Goal: Task Accomplishment & Management: Manage account settings

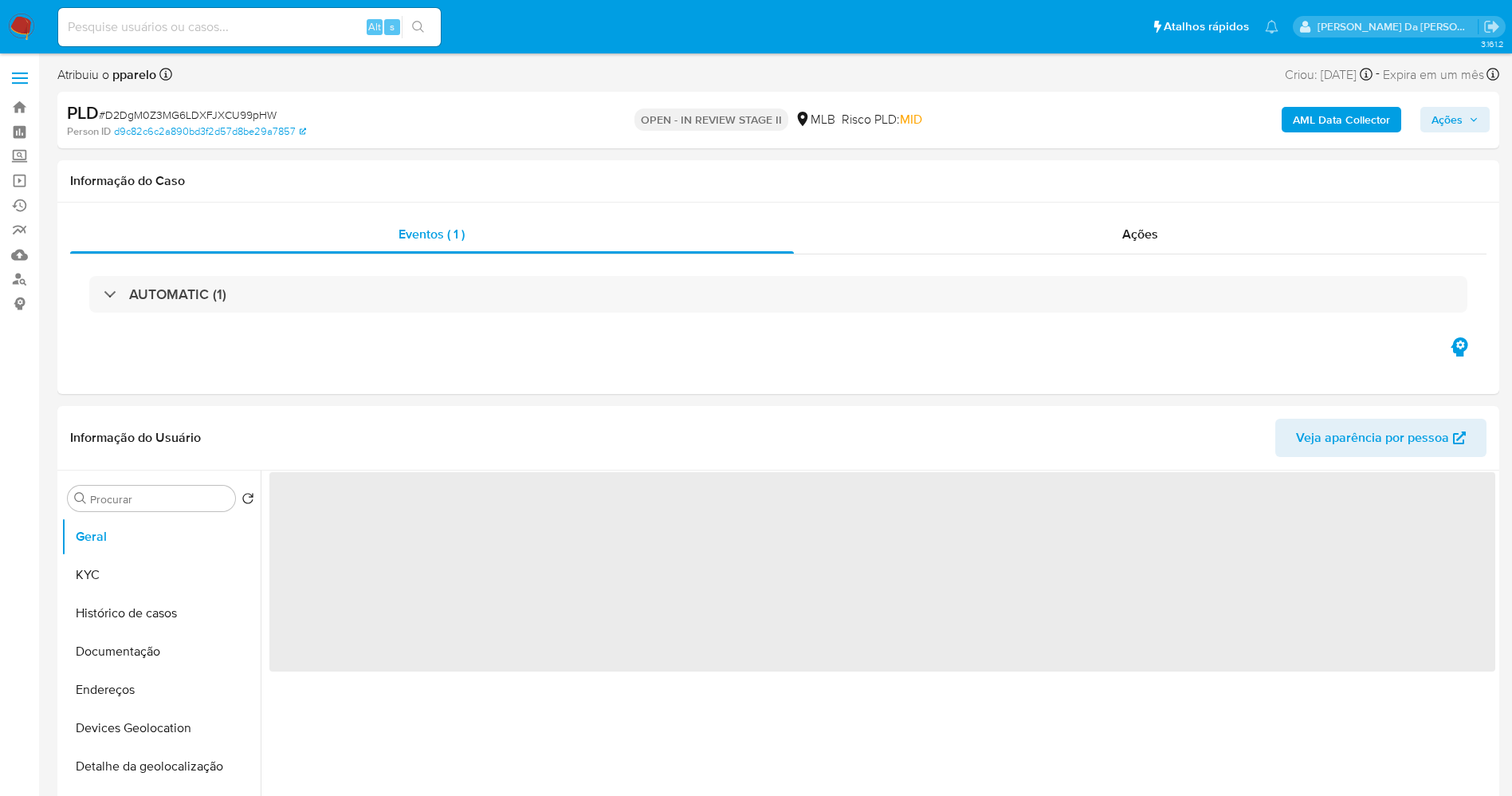
click at [304, 32] on input at bounding box center [249, 27] width 383 height 21
paste input "XBtsJRFKVBXapzxUoRqvDnIy"
select select "10"
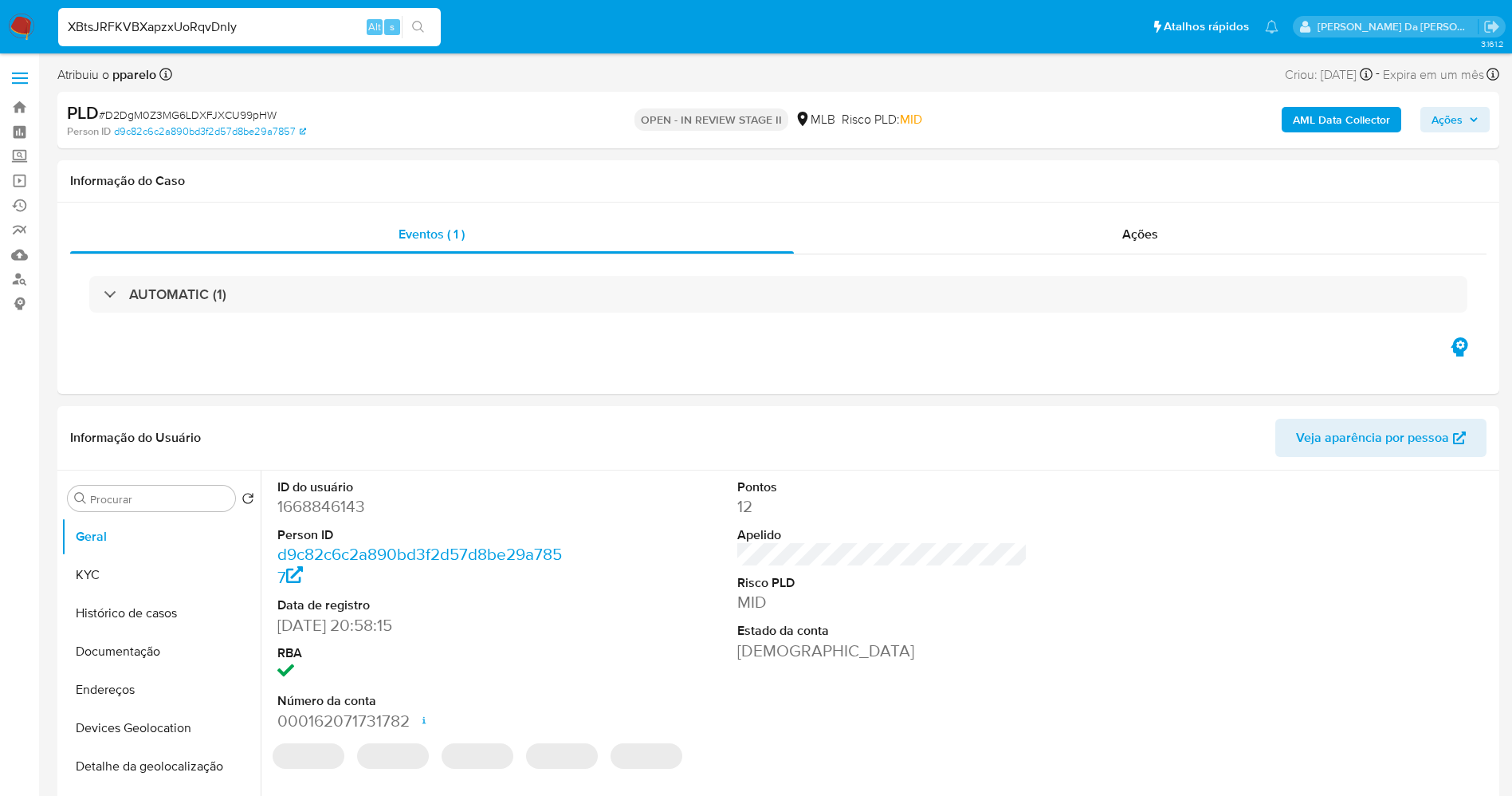
type input "XBtsJRFKVBXapzxUoRqvDnIy"
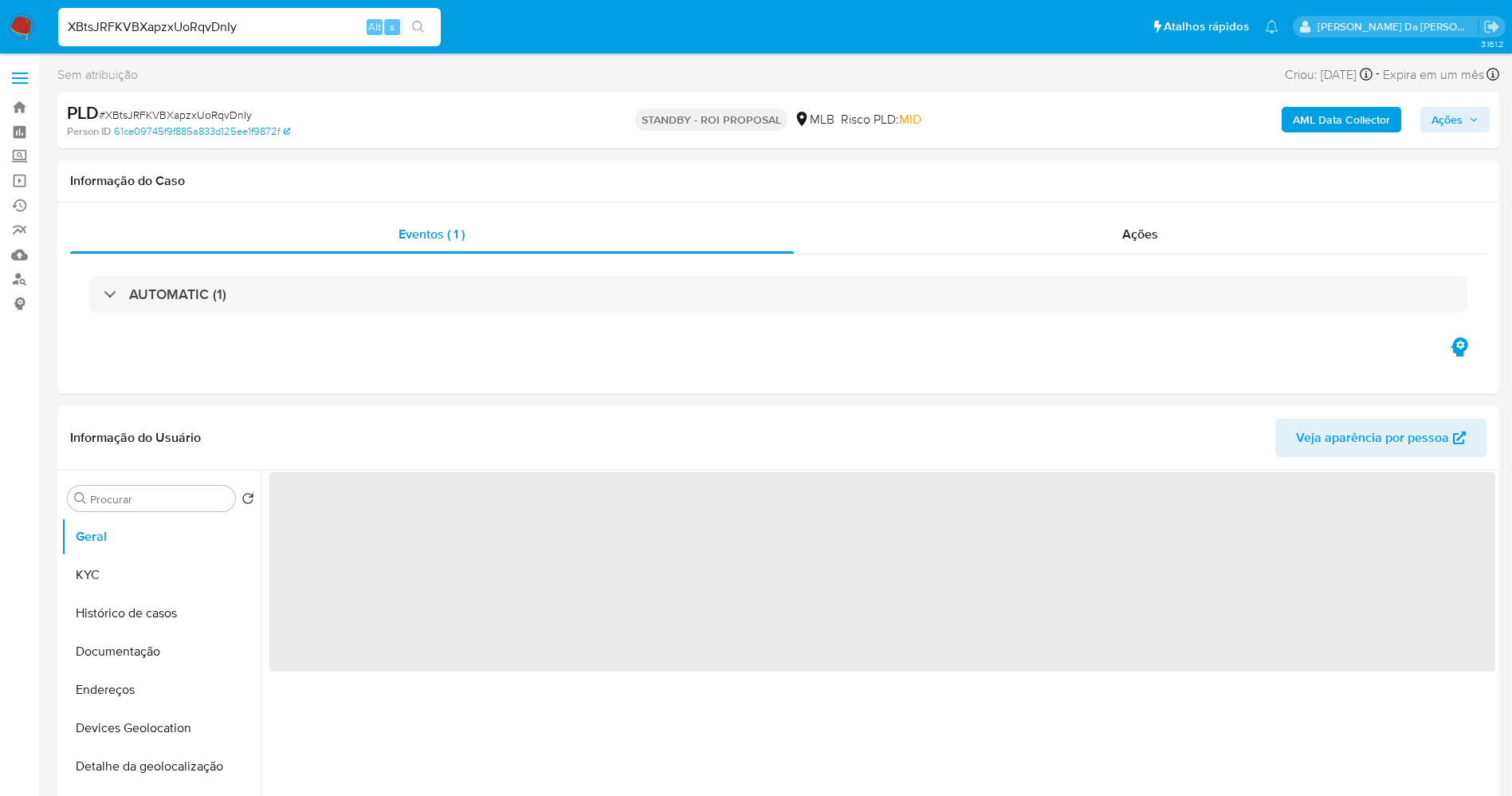
select select "10"
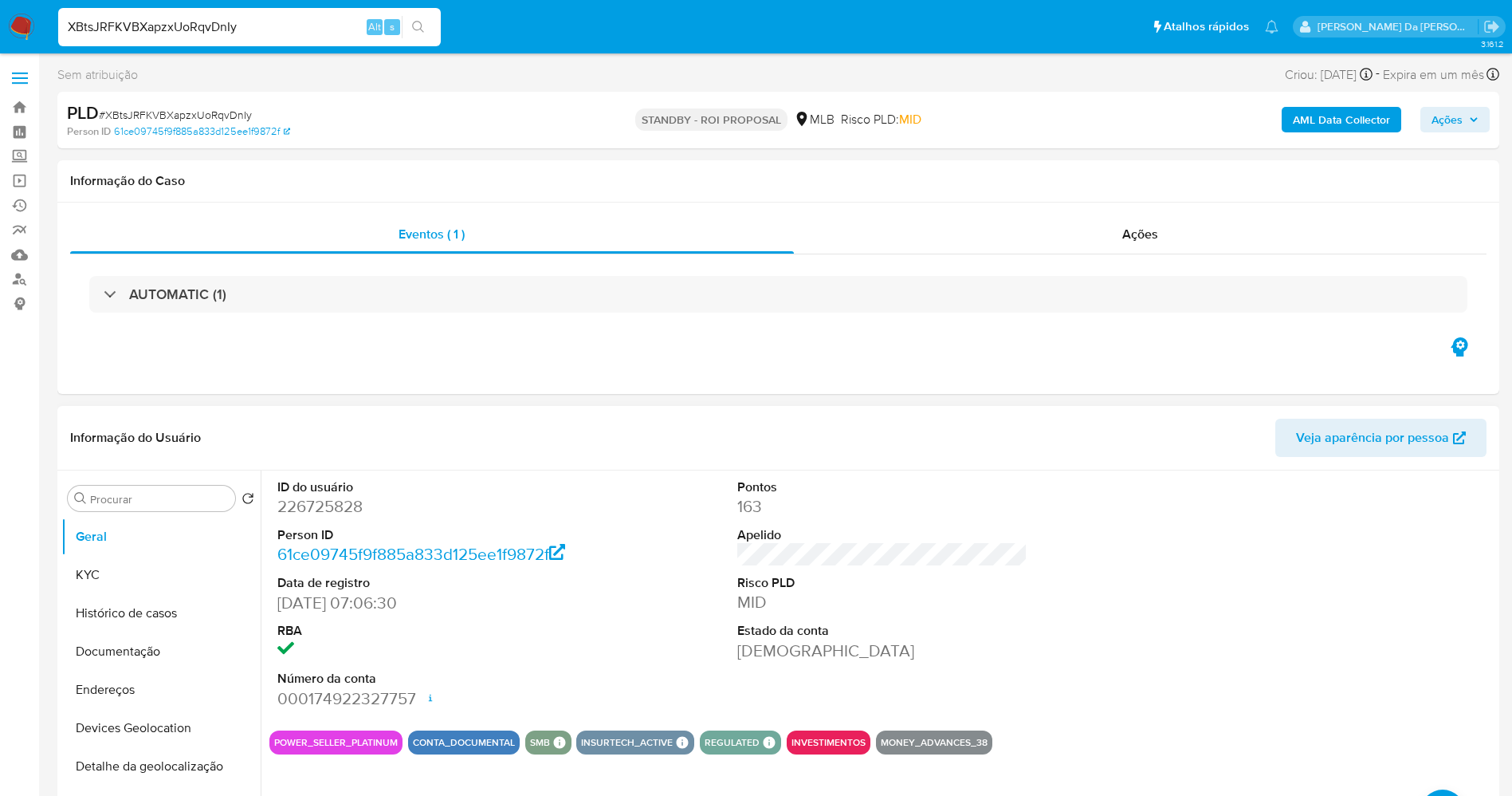
click at [173, 569] on button "KYC" at bounding box center [161, 575] width 199 height 38
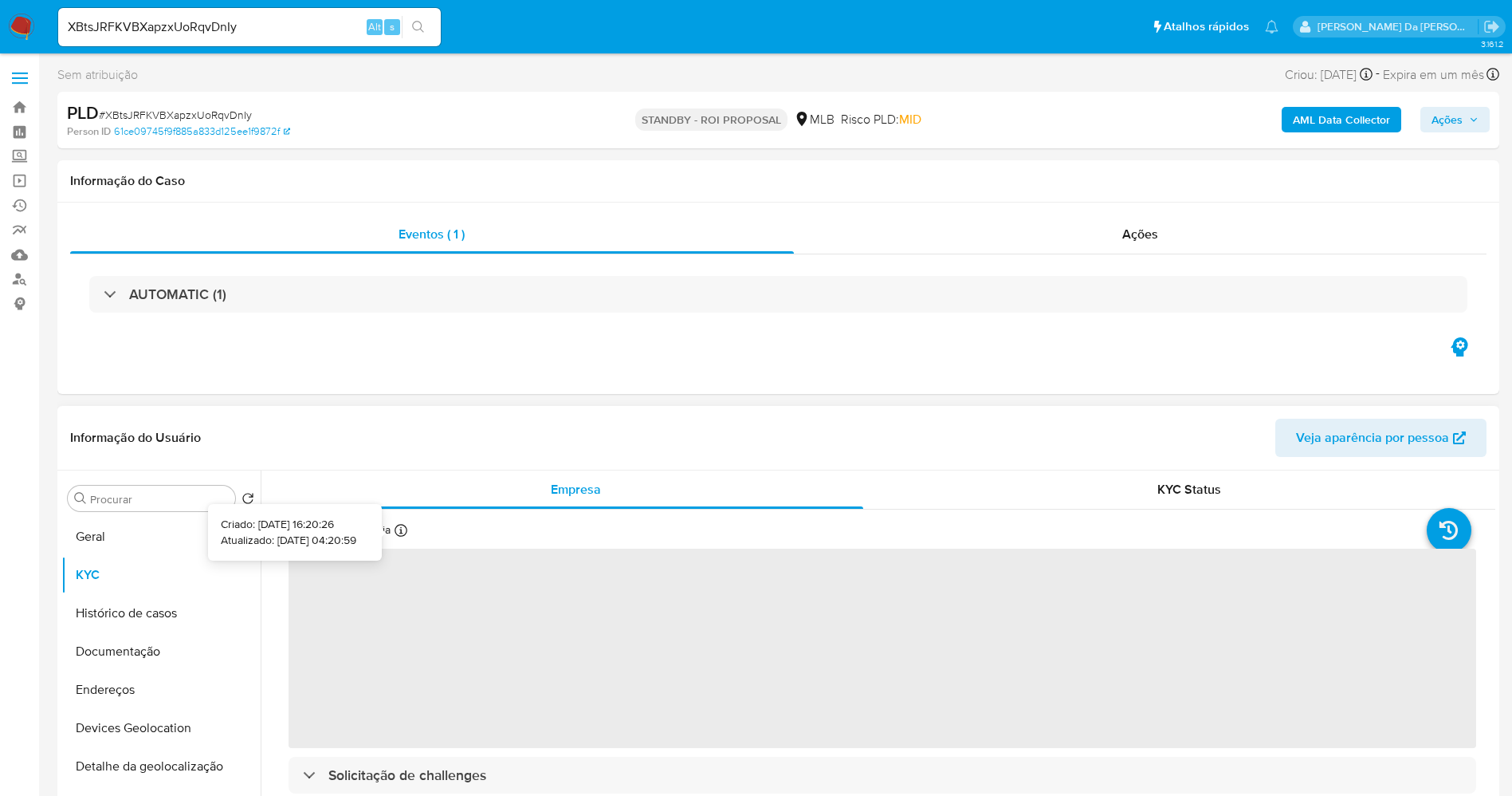
click at [399, 532] on icon at bounding box center [400, 530] width 13 height 13
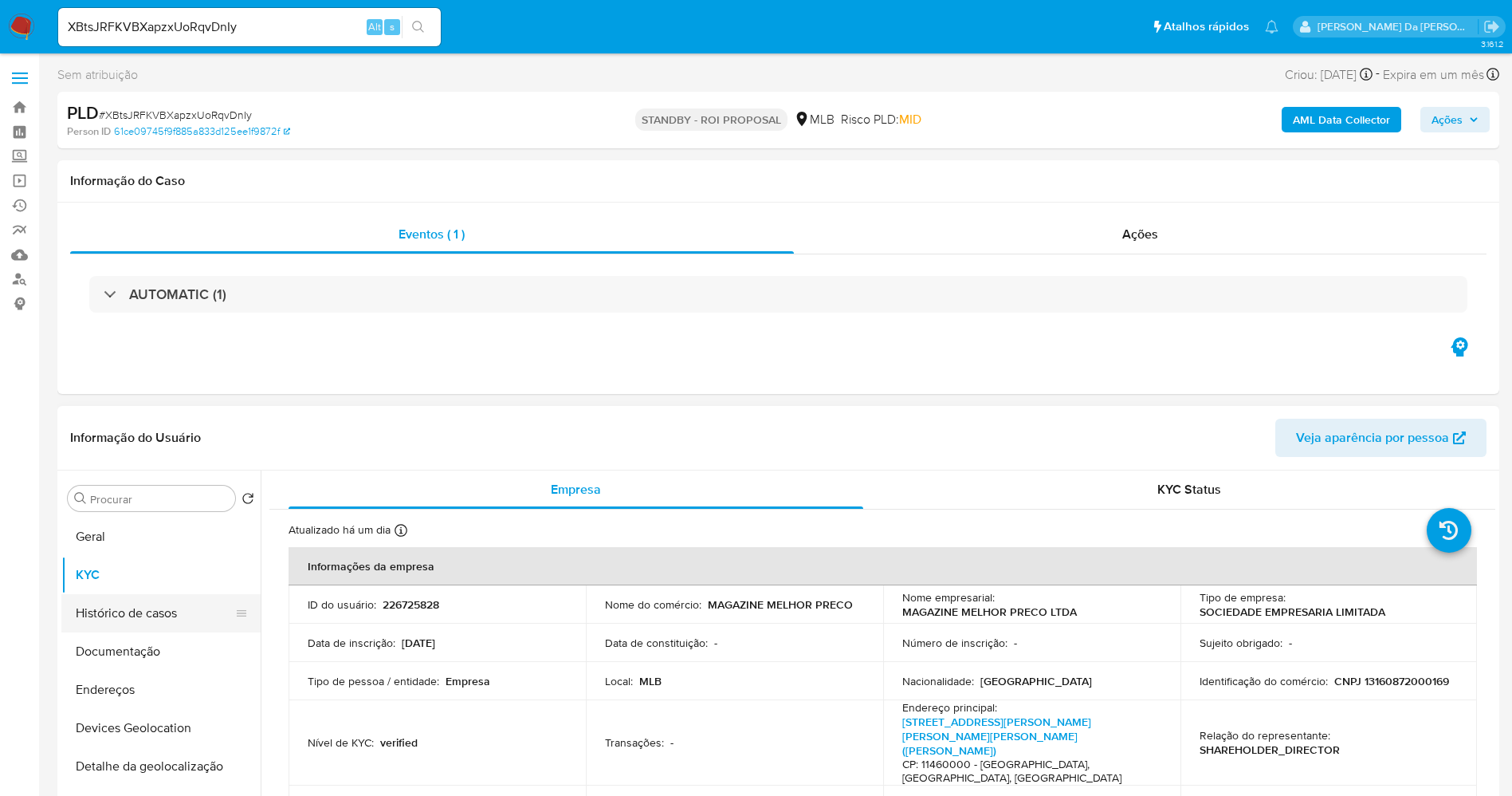
click at [178, 616] on button "Histórico de casos" at bounding box center [155, 613] width 187 height 38
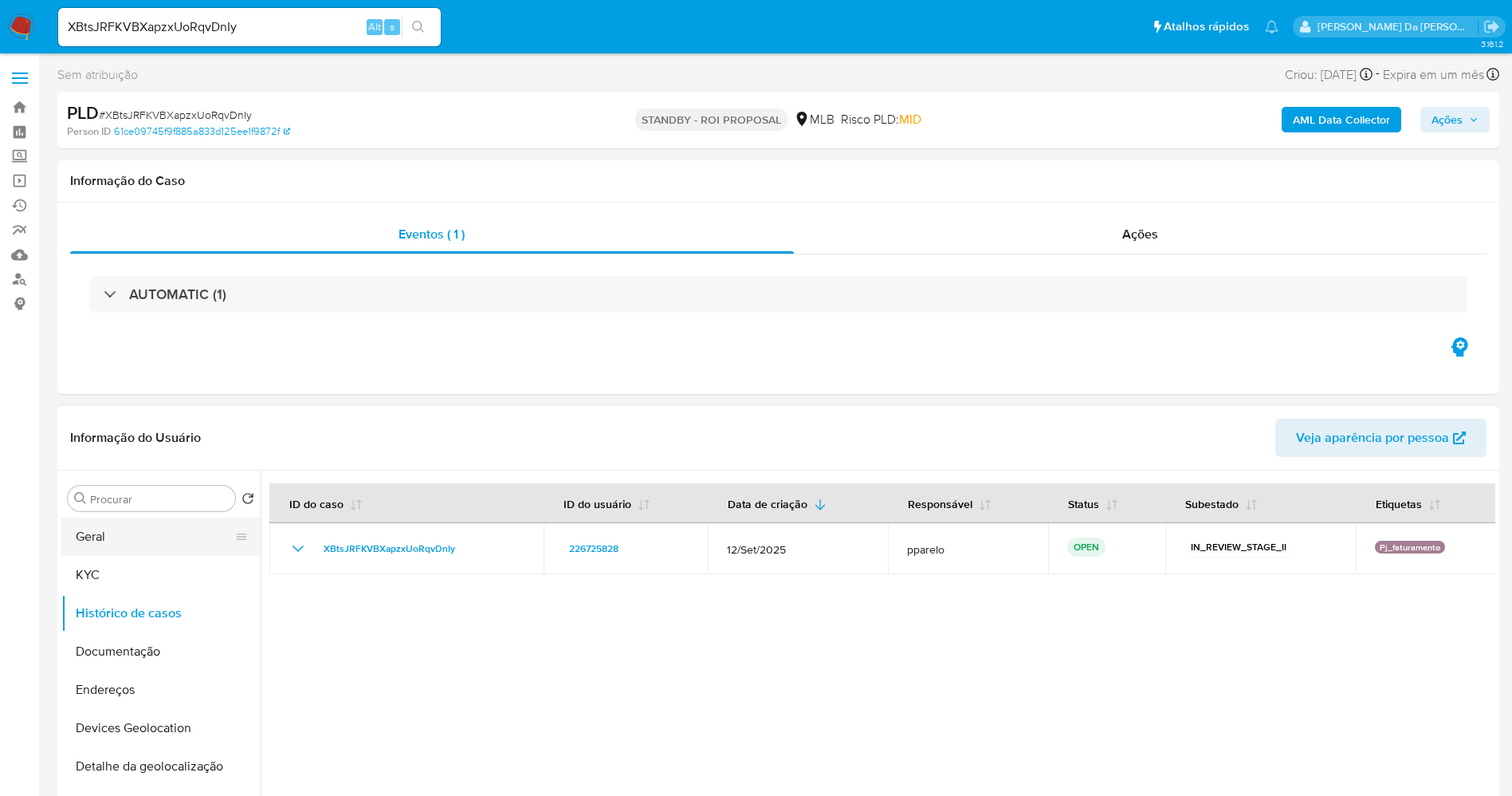
click at [149, 542] on button "Geral" at bounding box center [155, 537] width 187 height 38
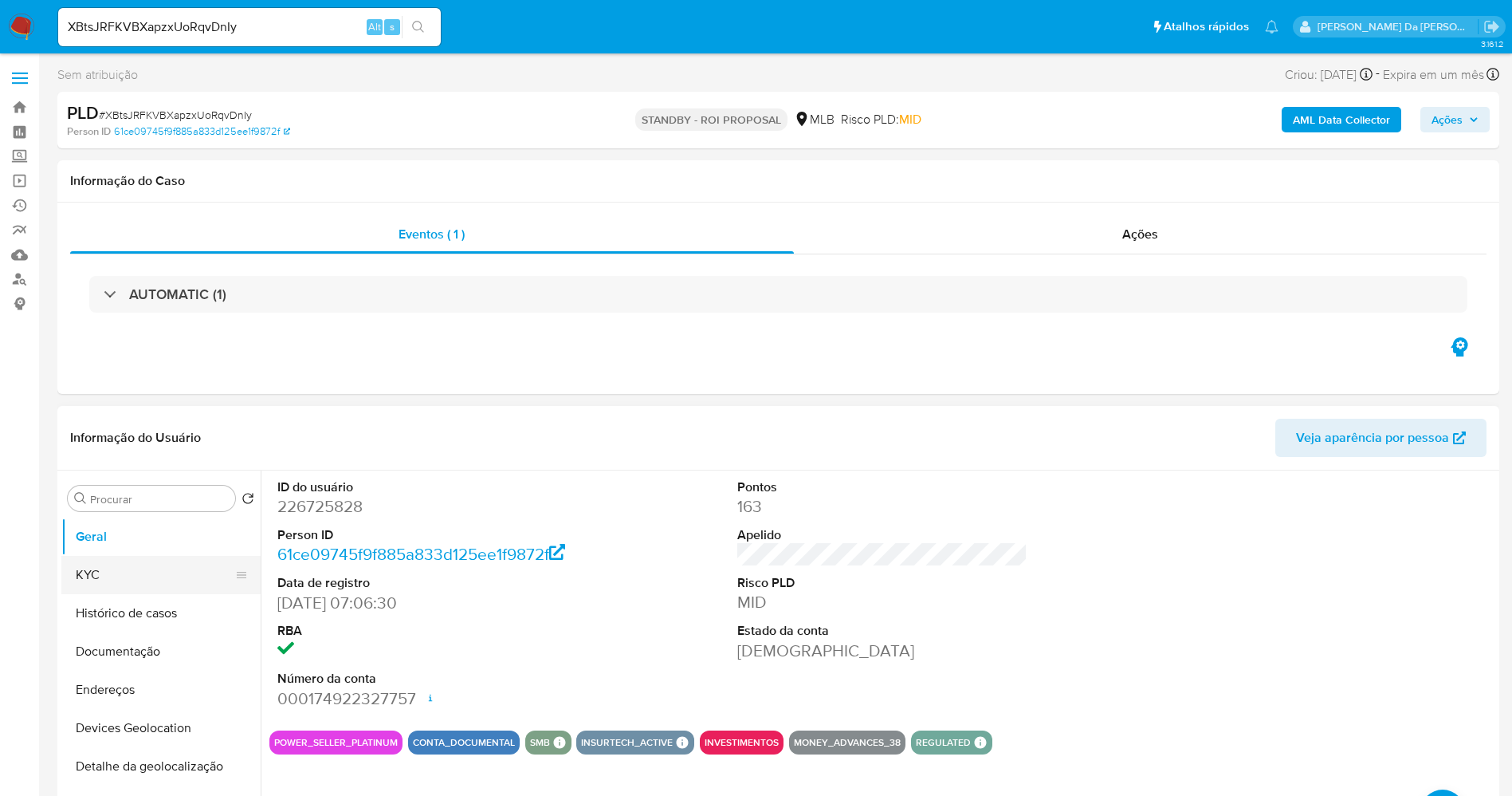
click at [131, 575] on button "KYC" at bounding box center [155, 575] width 187 height 38
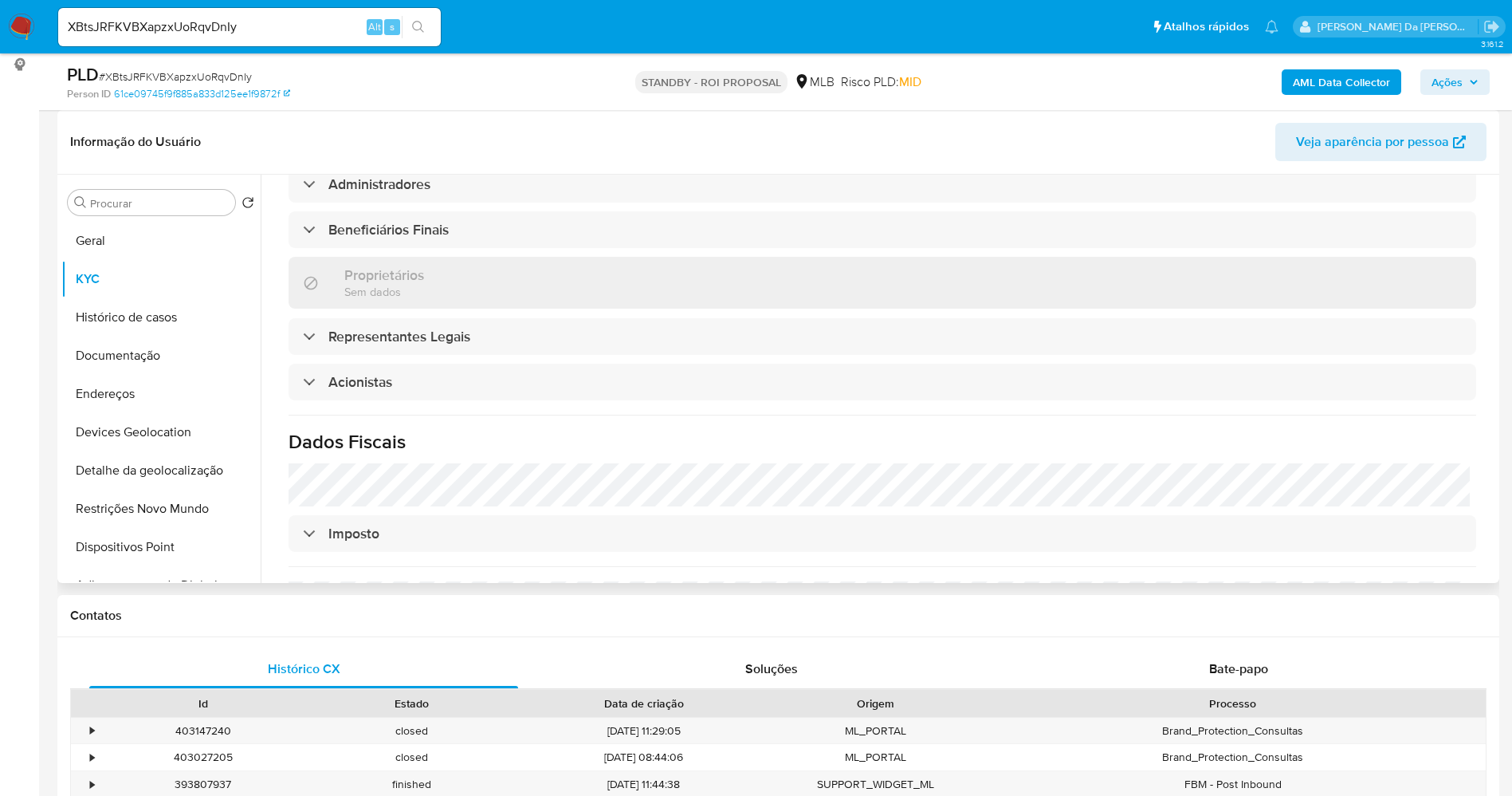
scroll to position [804, 0]
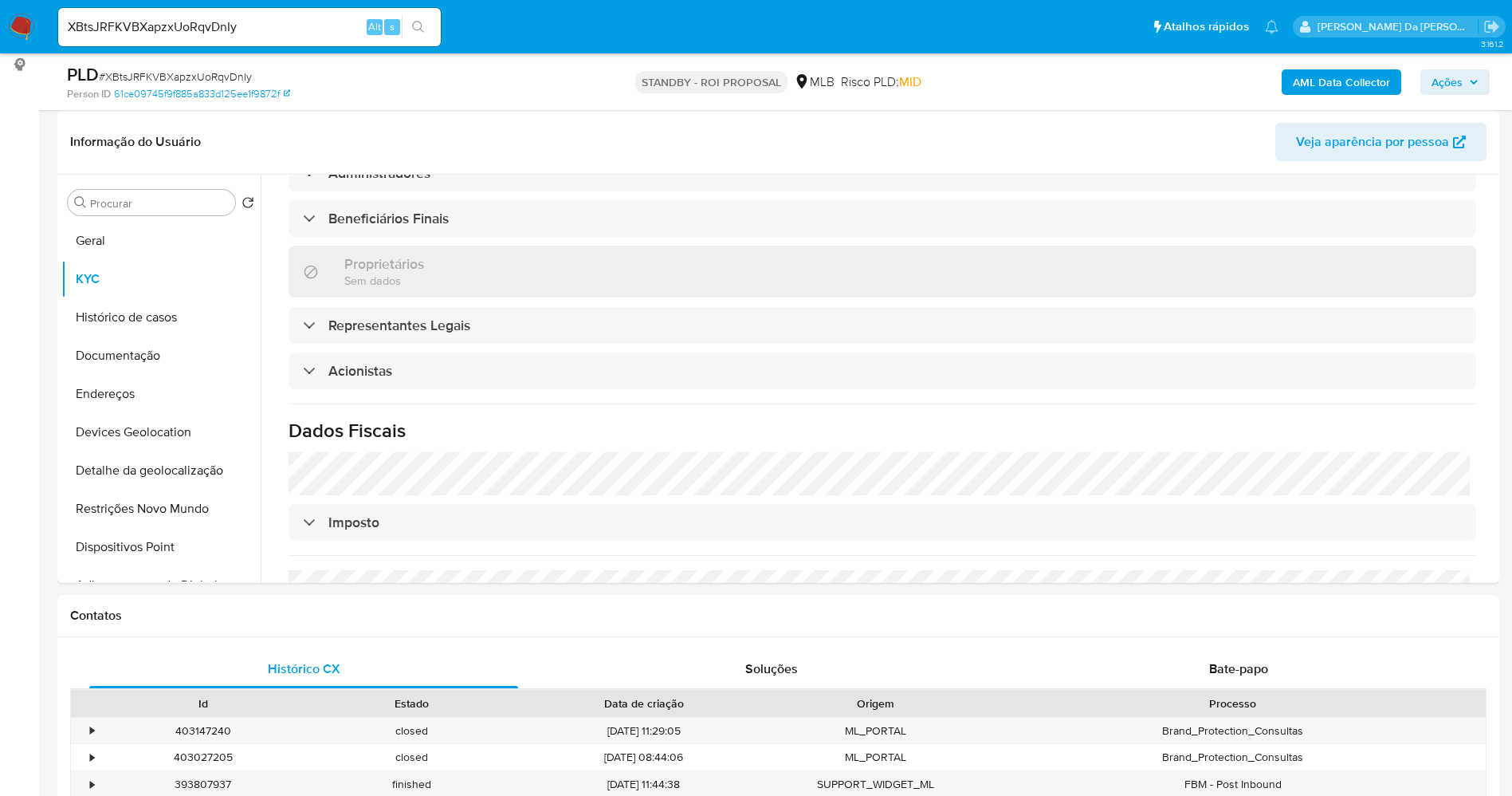
click at [312, 23] on input "XBtsJRFKVBXapzxUoRqvDnIy" at bounding box center [249, 27] width 383 height 21
paste input "gCezYlfOkB7pYCGxs6nPqVw7"
type input "gCezYlfOkB7pYCGxs6nPqVw7"
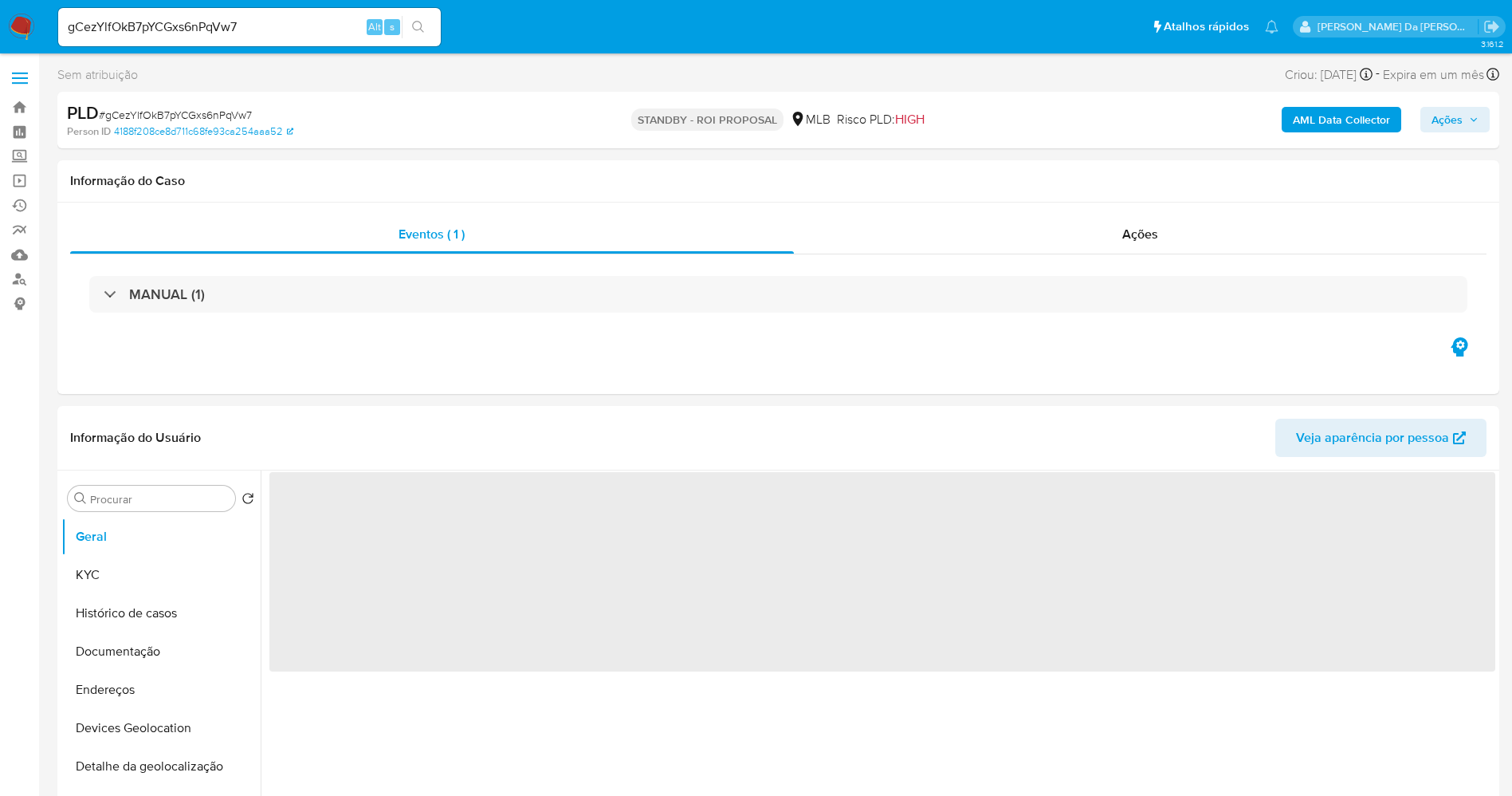
select select "10"
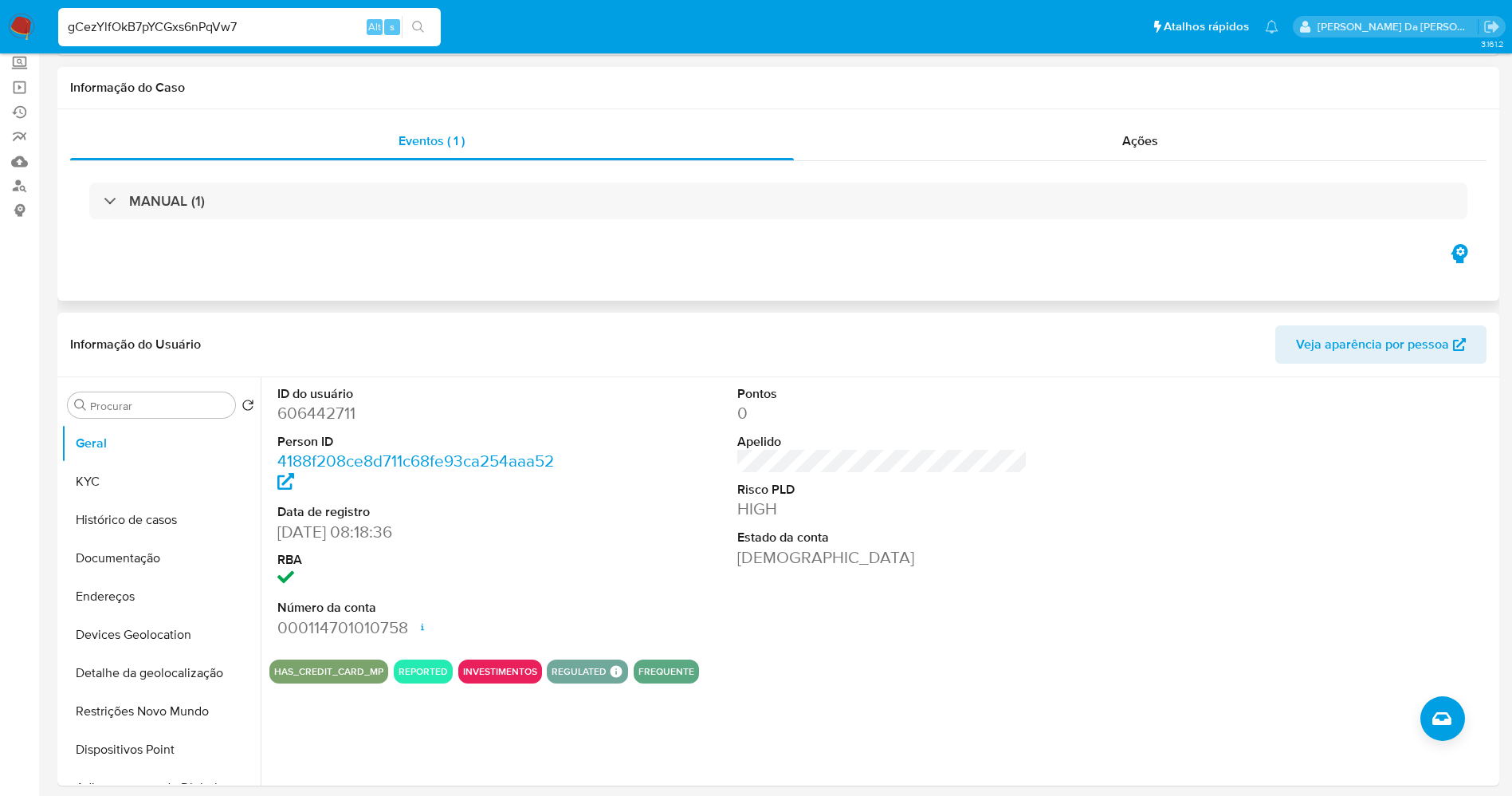
scroll to position [239, 0]
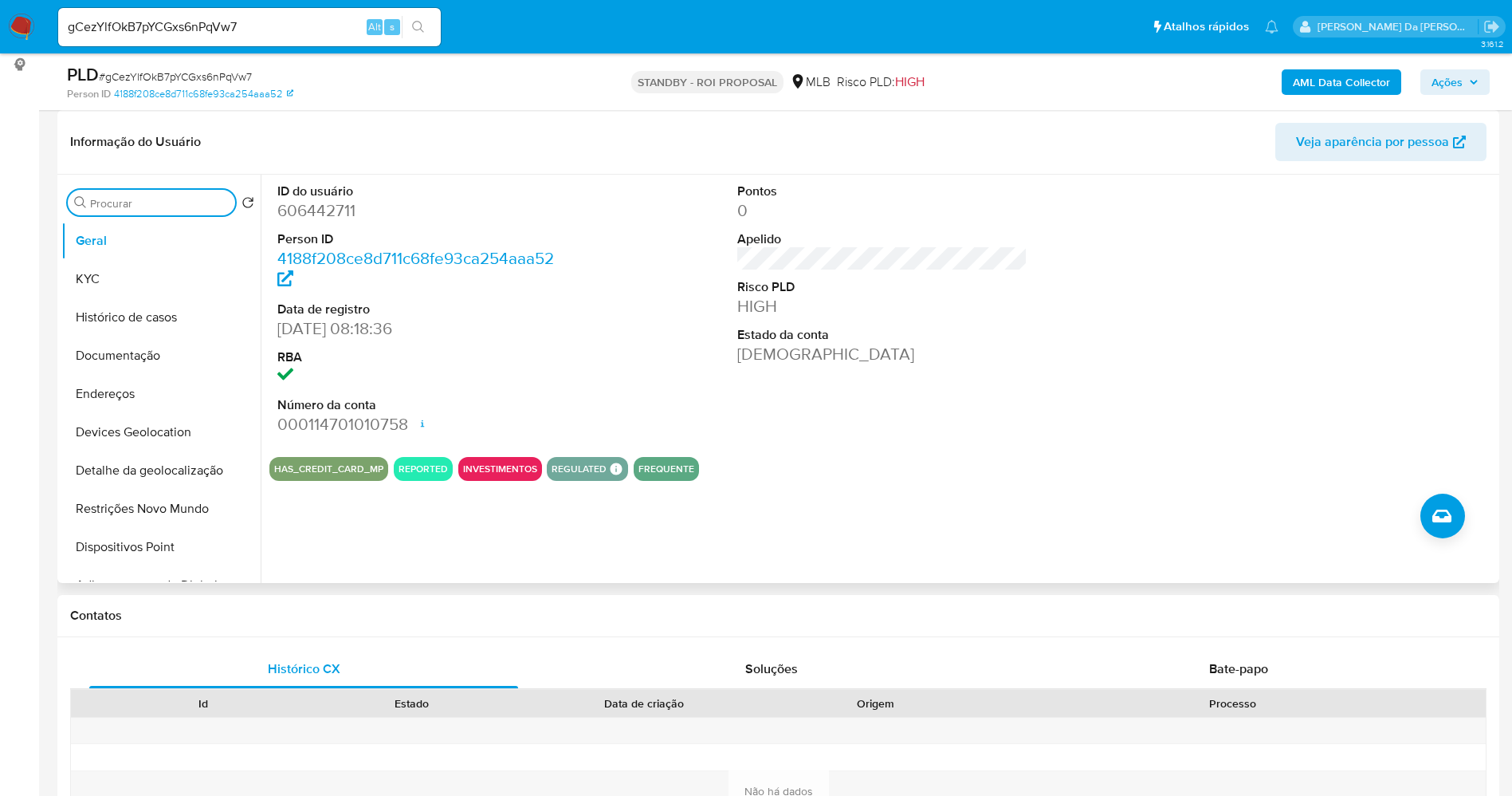
click at [148, 205] on input "Procurar" at bounding box center [159, 203] width 138 height 14
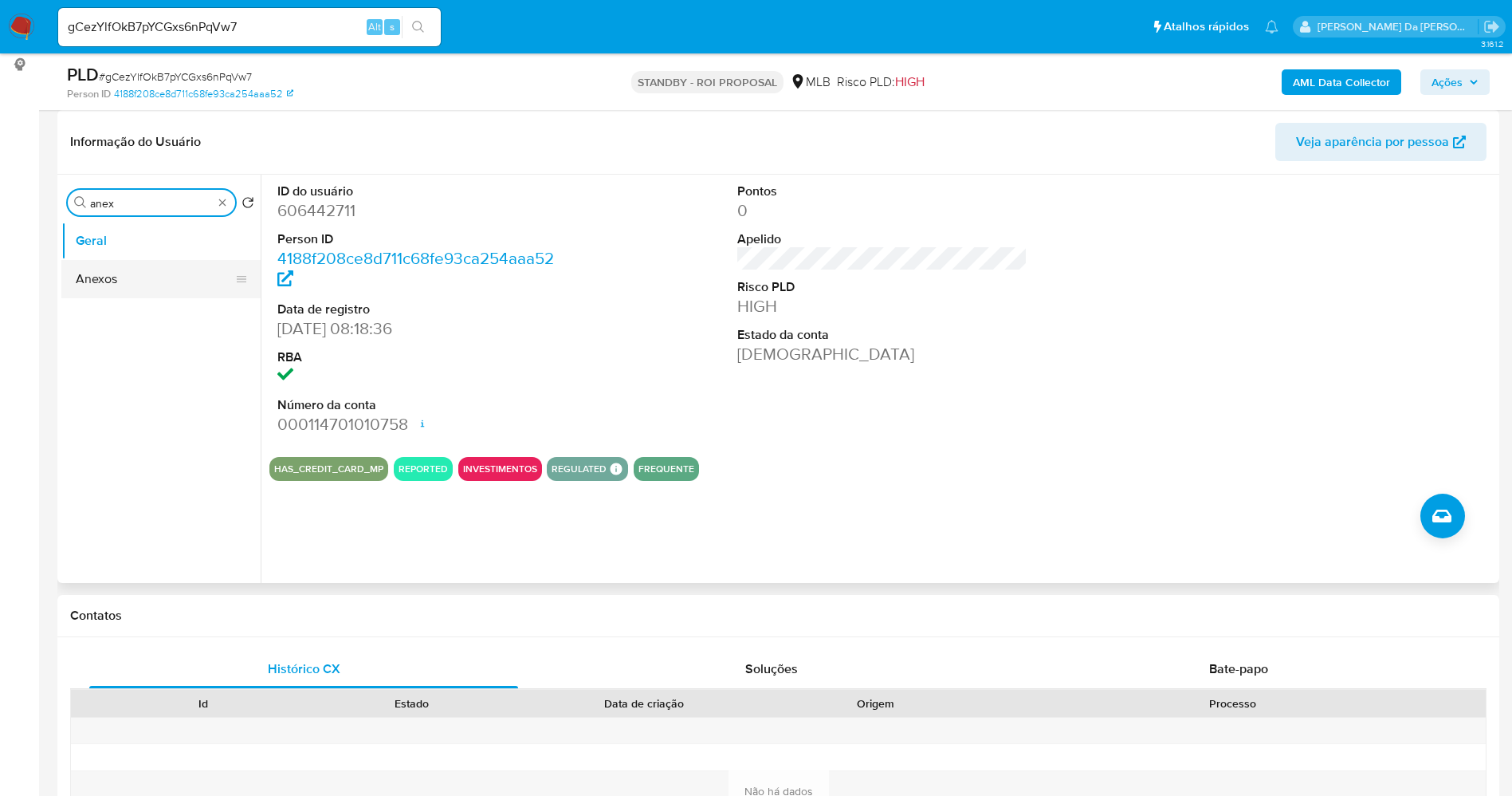
type input "anex"
click at [149, 282] on button "Anexos" at bounding box center [155, 280] width 187 height 38
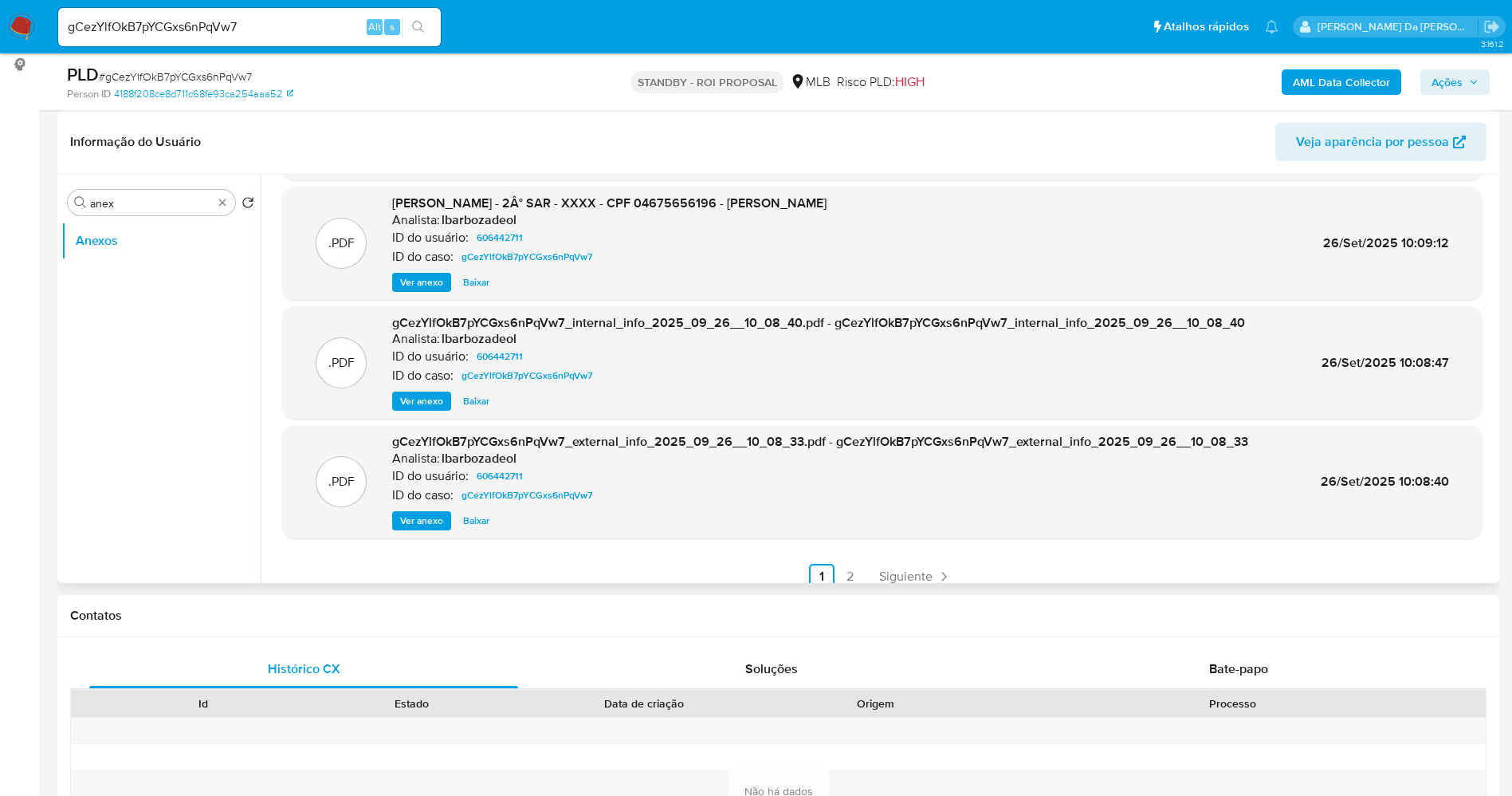
scroll to position [134, 0]
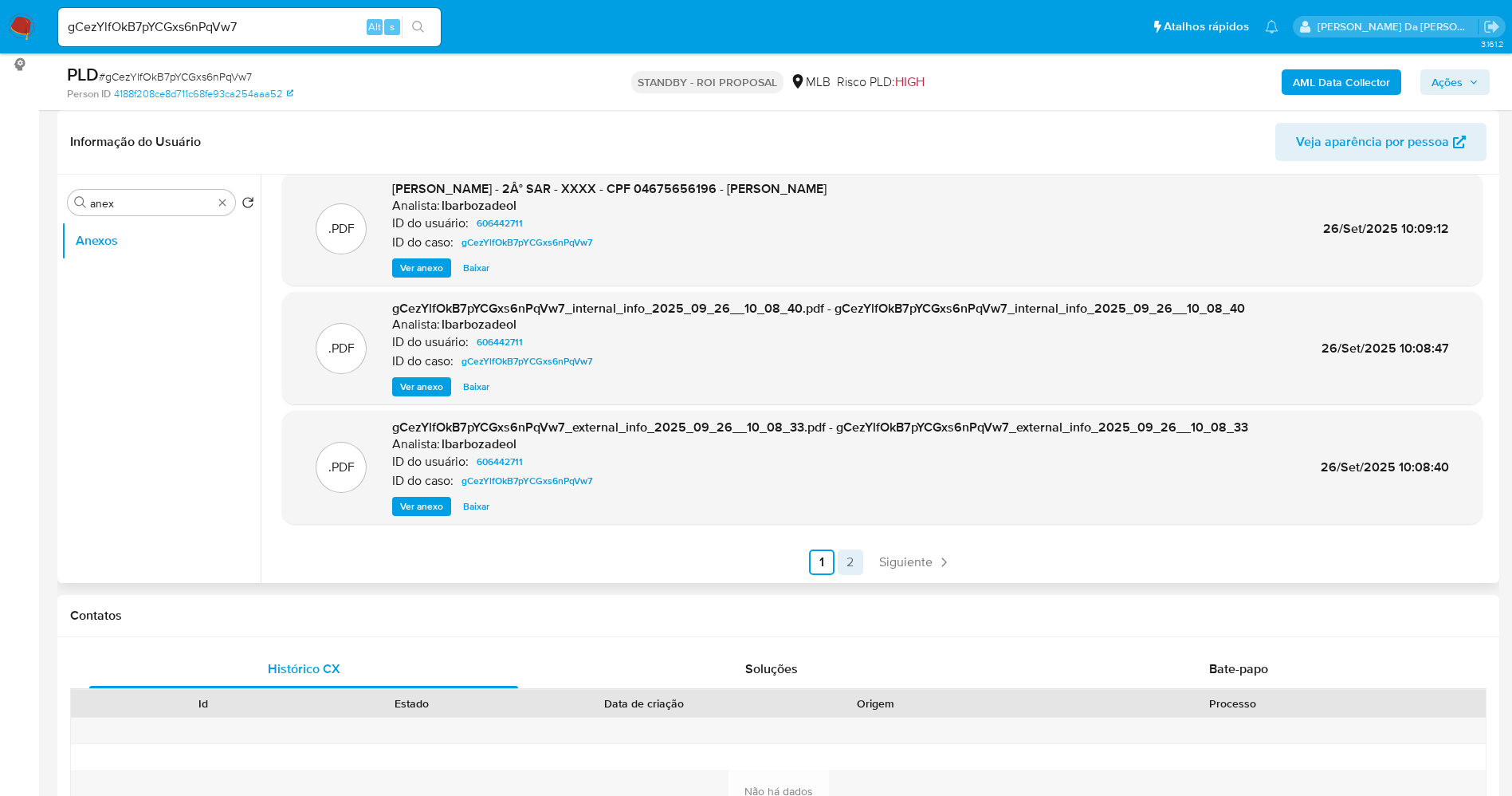
click at [849, 569] on link "2" at bounding box center [851, 562] width 26 height 26
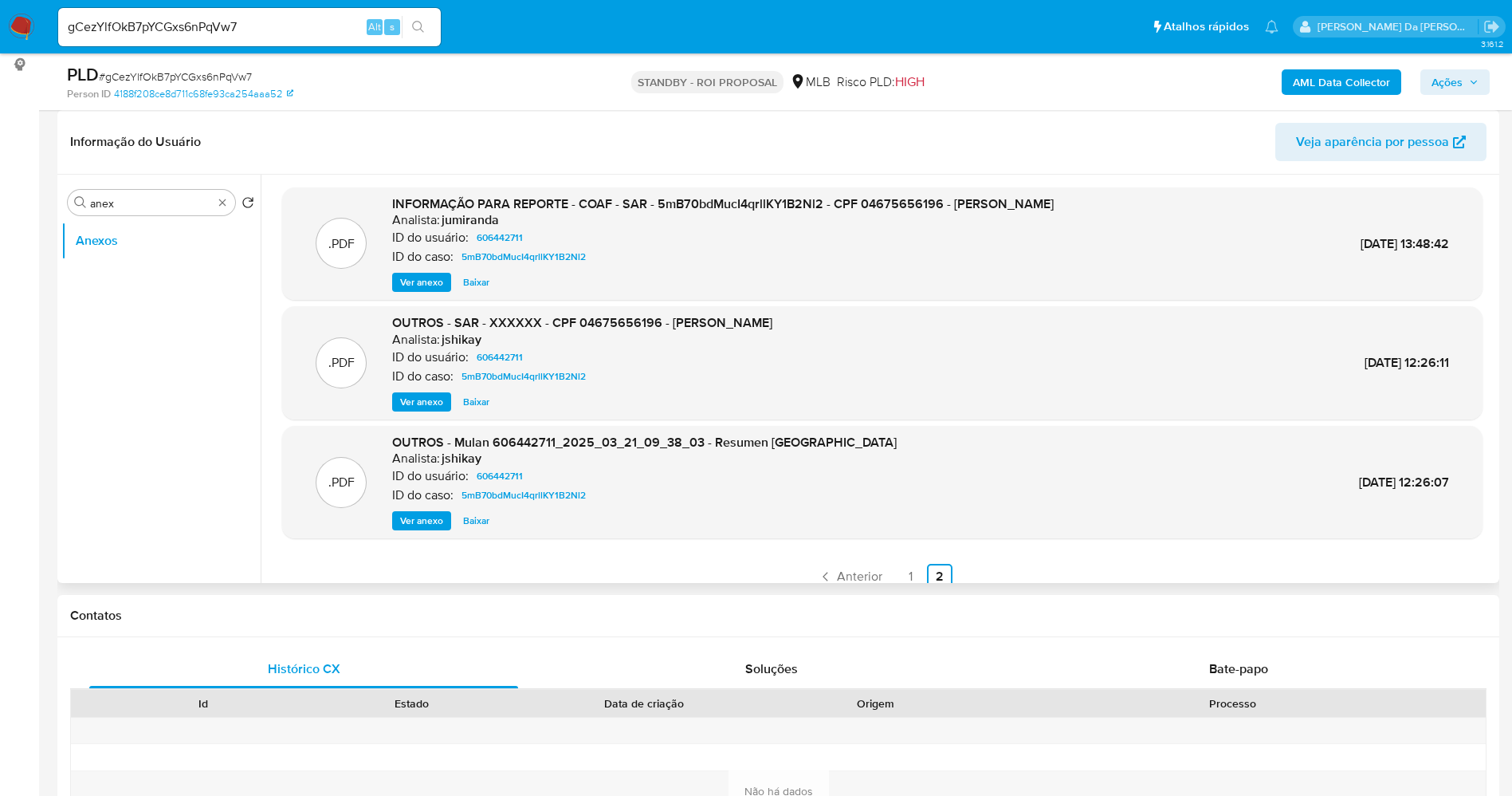
click at [424, 279] on span "Ver anexo" at bounding box center [422, 282] width 43 height 16
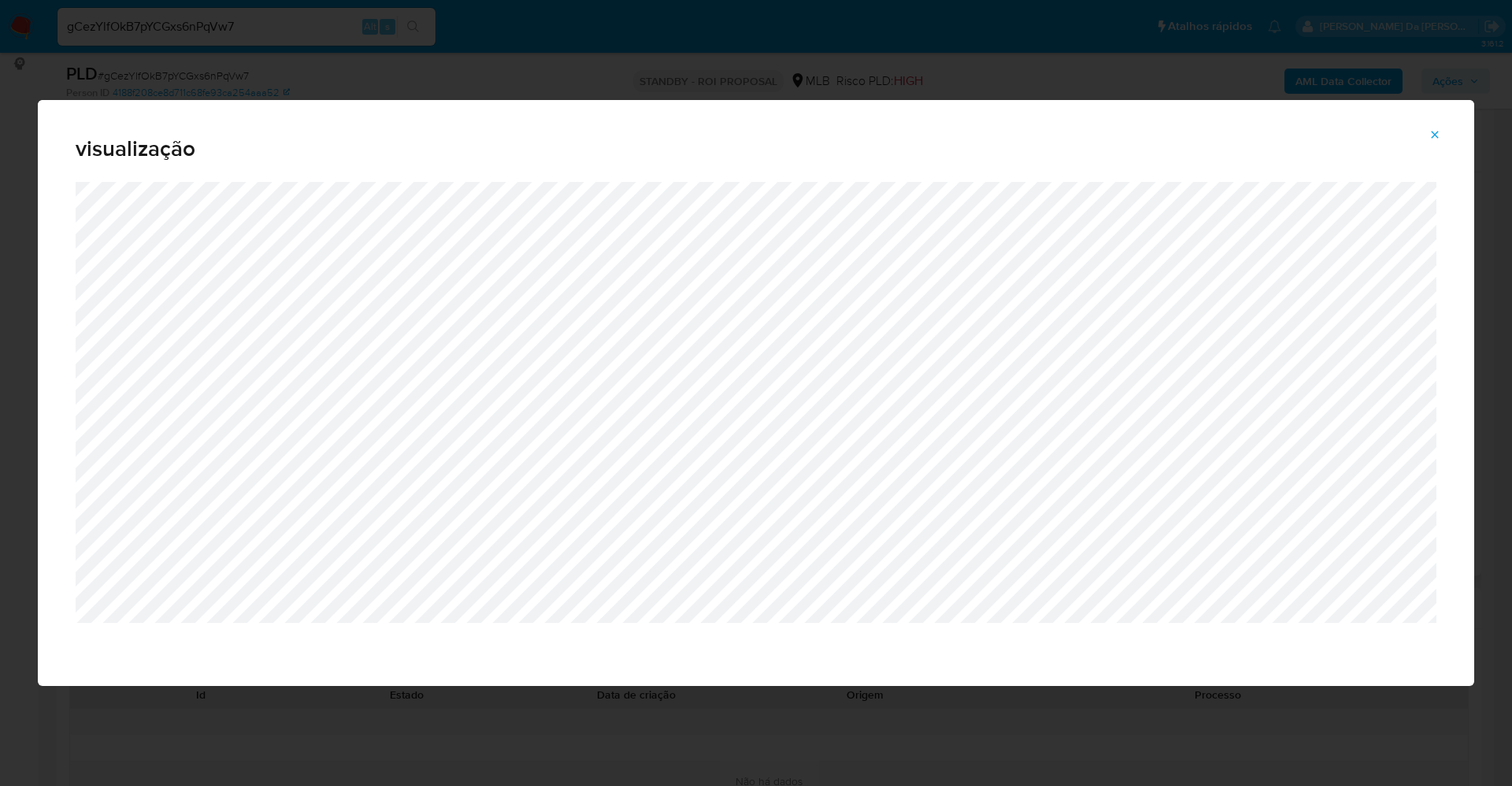
click at [1444, 135] on button "Attachment preview" at bounding box center [1435, 134] width 35 height 26
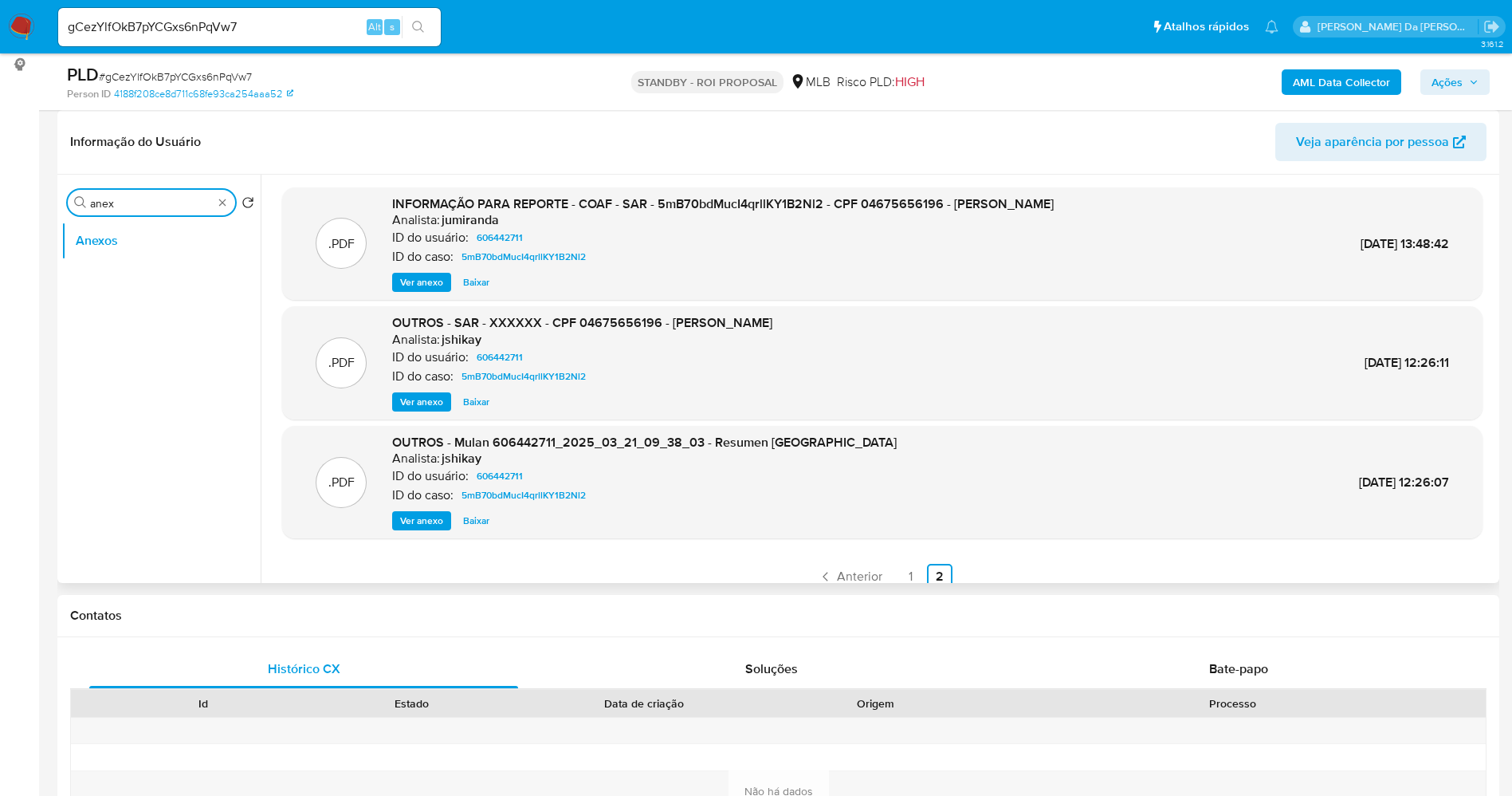
click at [208, 199] on input "anex" at bounding box center [151, 203] width 123 height 14
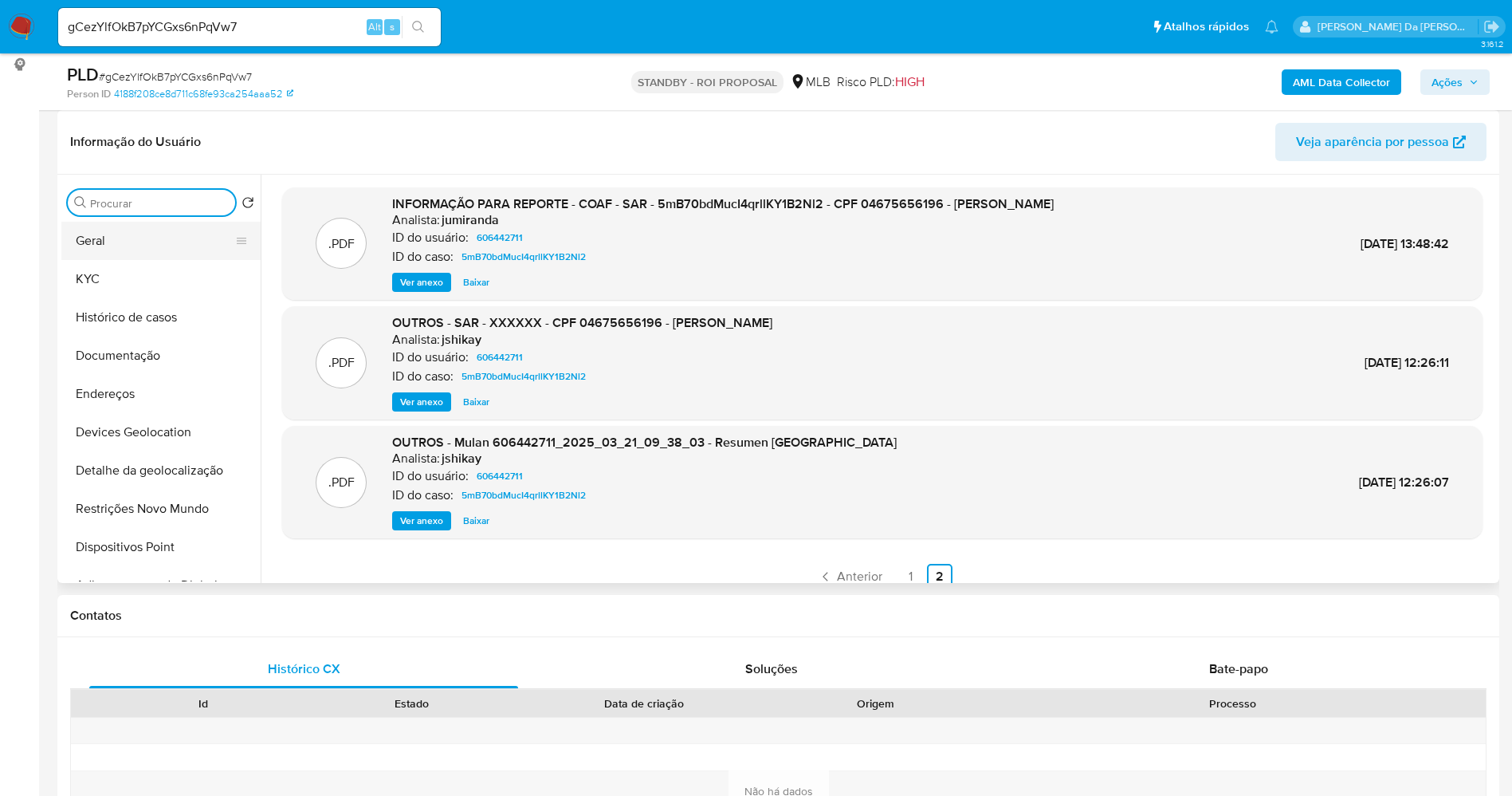
click at [119, 235] on button "Geral" at bounding box center [155, 241] width 187 height 38
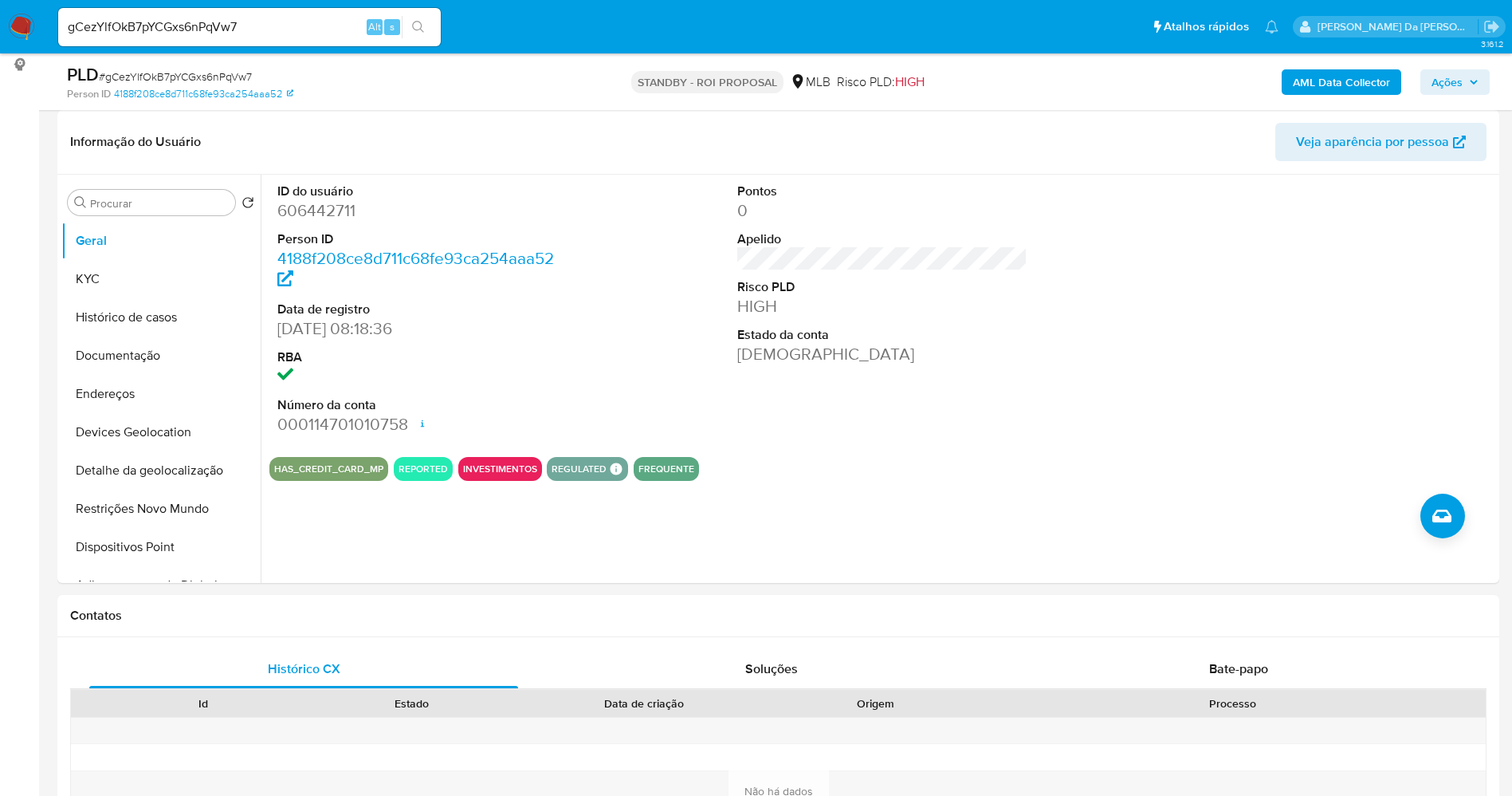
drag, startPoint x: 128, startPoint y: 370, endPoint x: 303, endPoint y: 331, distance: 179.3
click at [128, 370] on button "Documentação" at bounding box center [161, 355] width 199 height 38
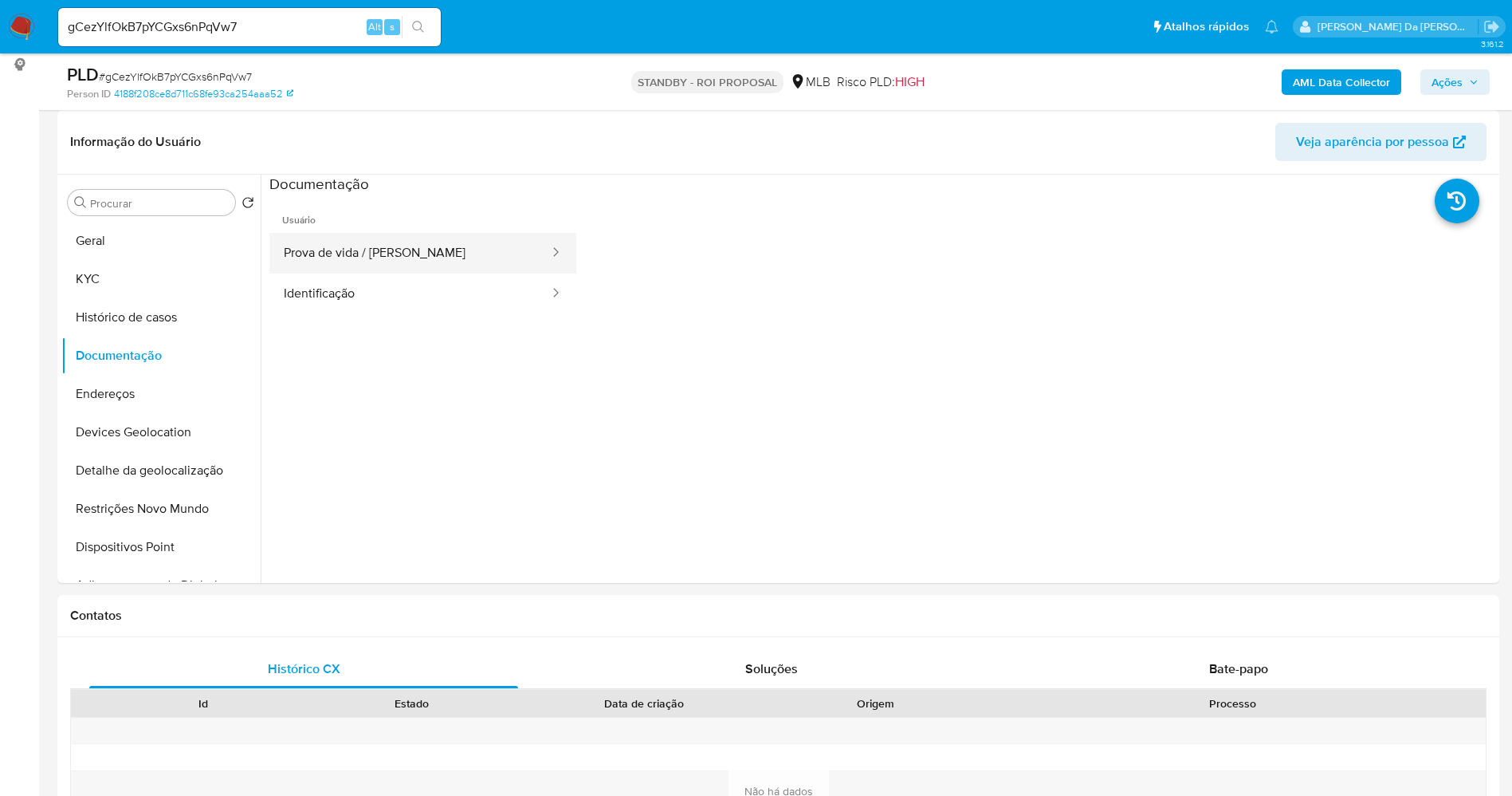
click at [419, 260] on button "Prova de vida / Selfie" at bounding box center [409, 253] width 281 height 41
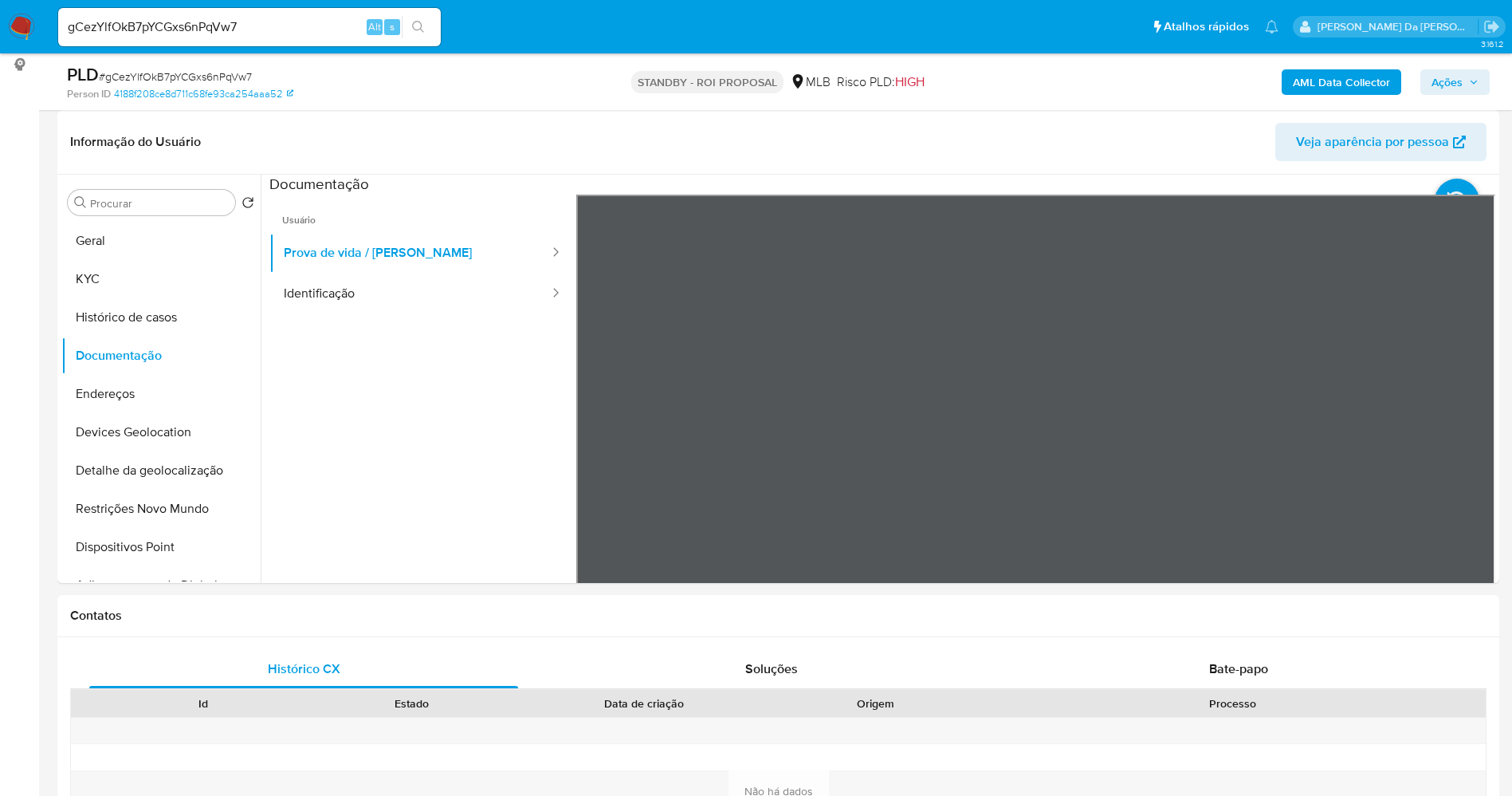
drag, startPoint x: 374, startPoint y: 288, endPoint x: 530, endPoint y: 331, distance: 161.8
click at [374, 289] on button "Identificação" at bounding box center [409, 294] width 281 height 41
click at [142, 233] on button "Geral" at bounding box center [155, 241] width 187 height 38
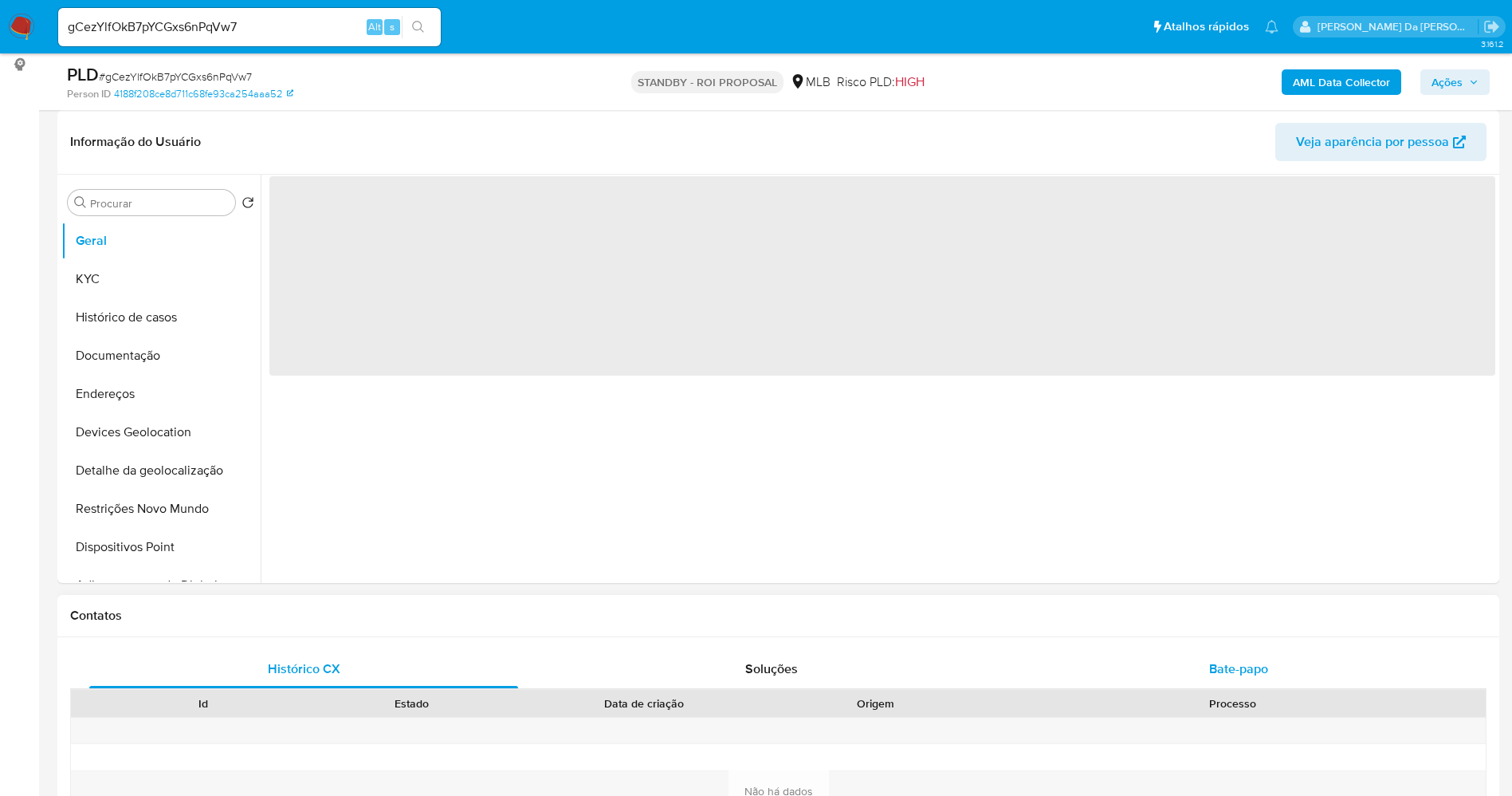
click at [1218, 661] on span "Bate-papo" at bounding box center [1238, 668] width 59 height 18
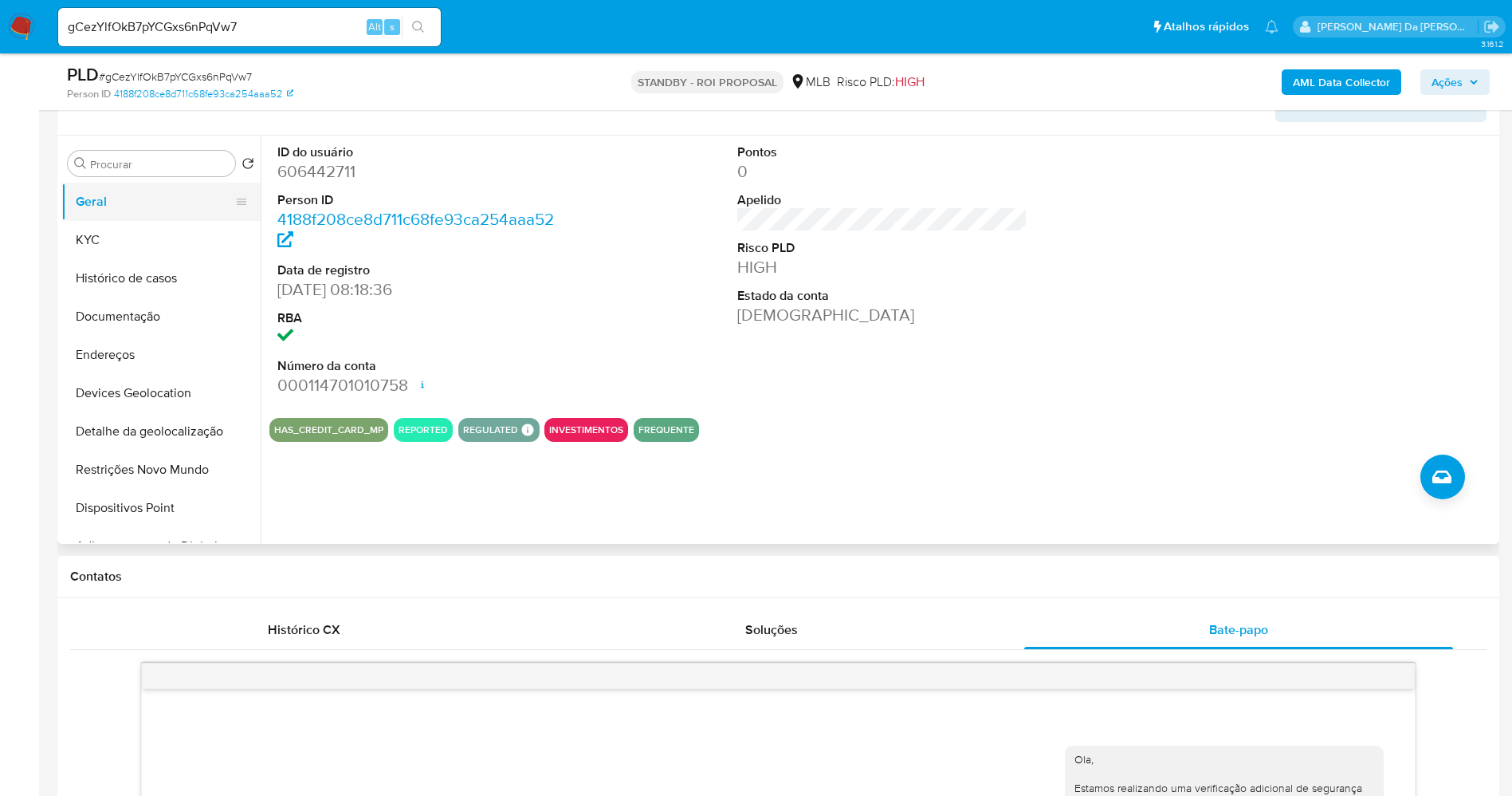
scroll to position [239, 0]
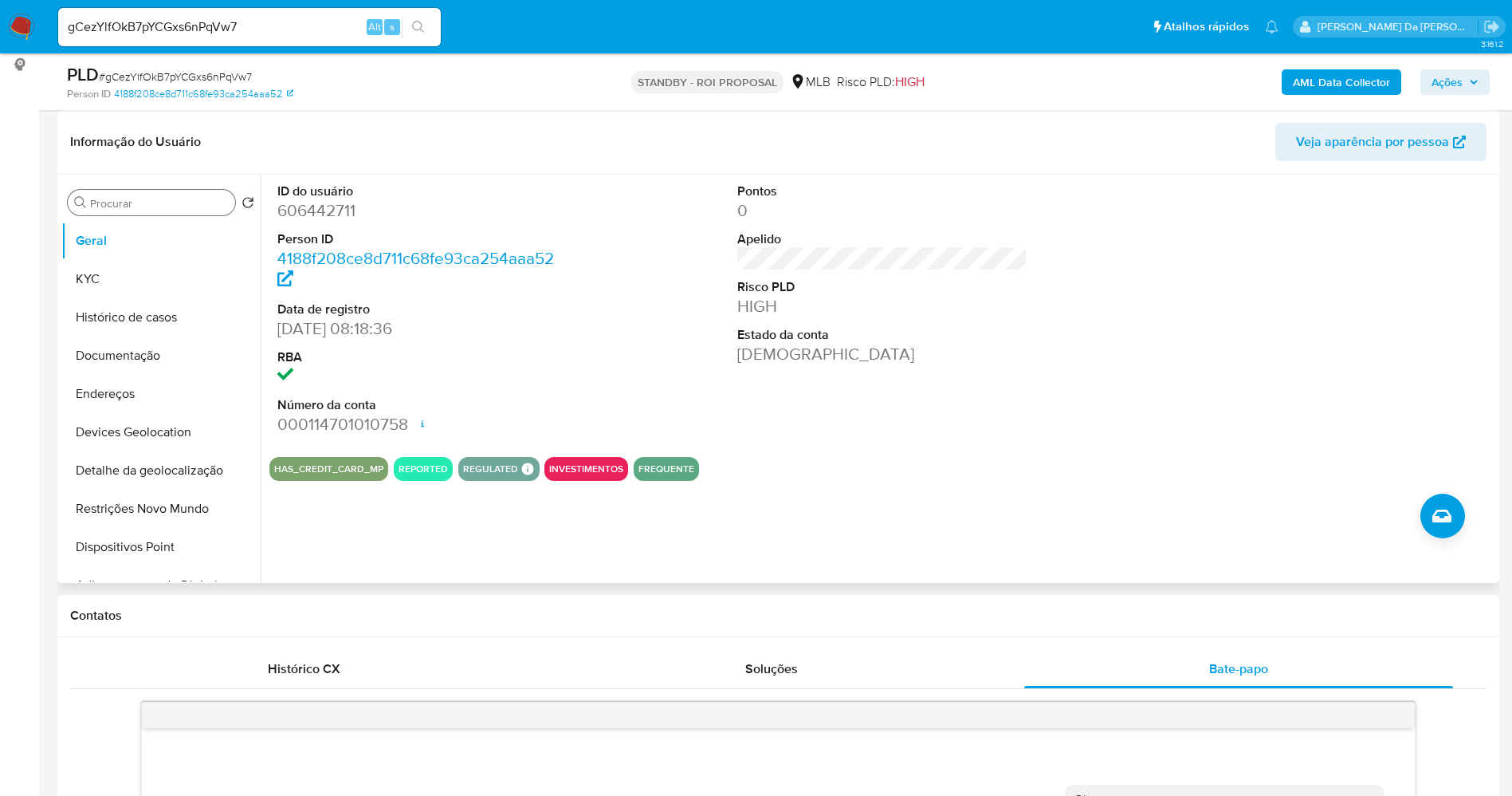
click at [138, 208] on input "Procurar" at bounding box center [159, 203] width 138 height 14
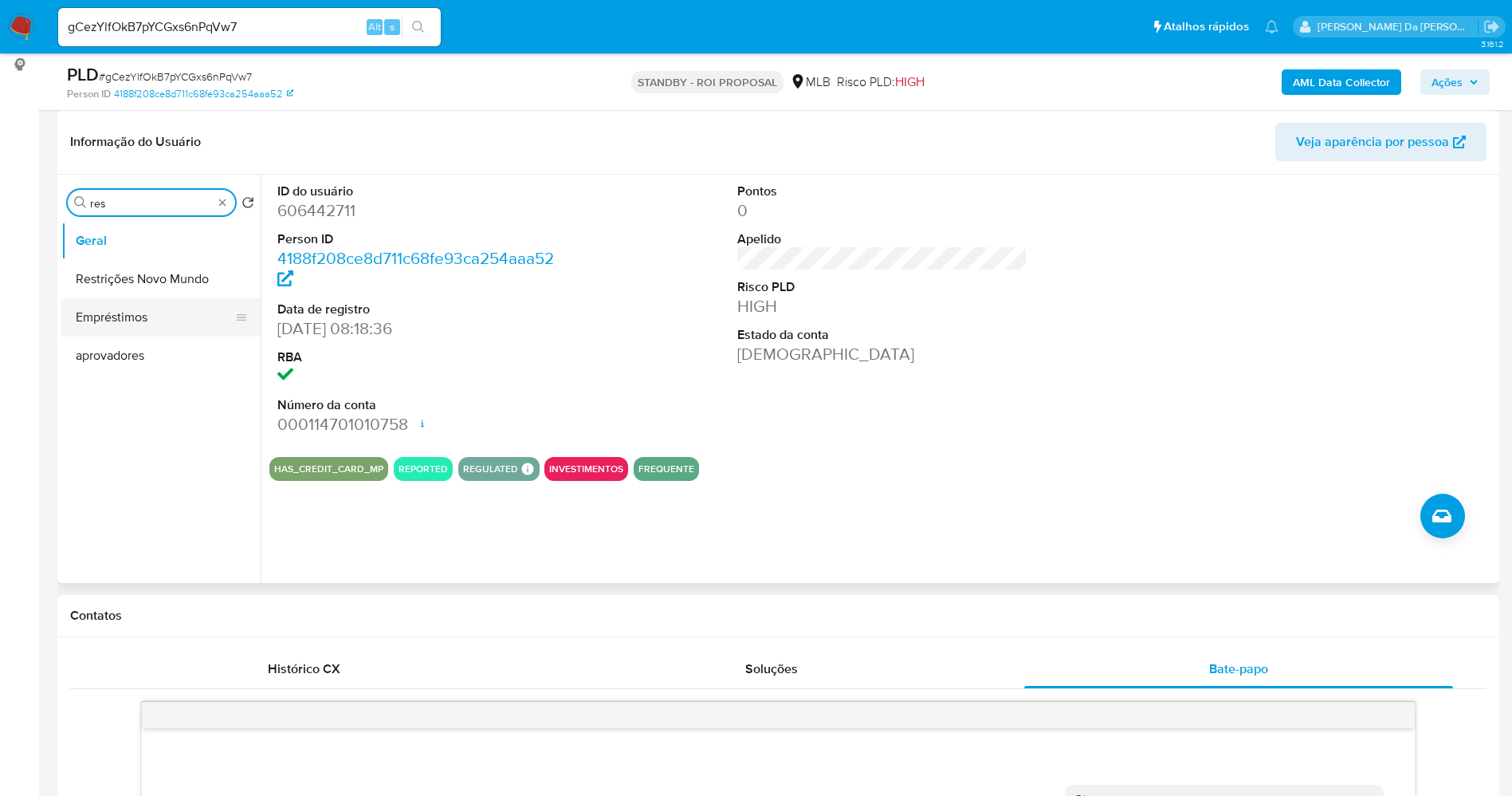
click at [128, 278] on button "Restrições Novo Mundo" at bounding box center [161, 280] width 199 height 38
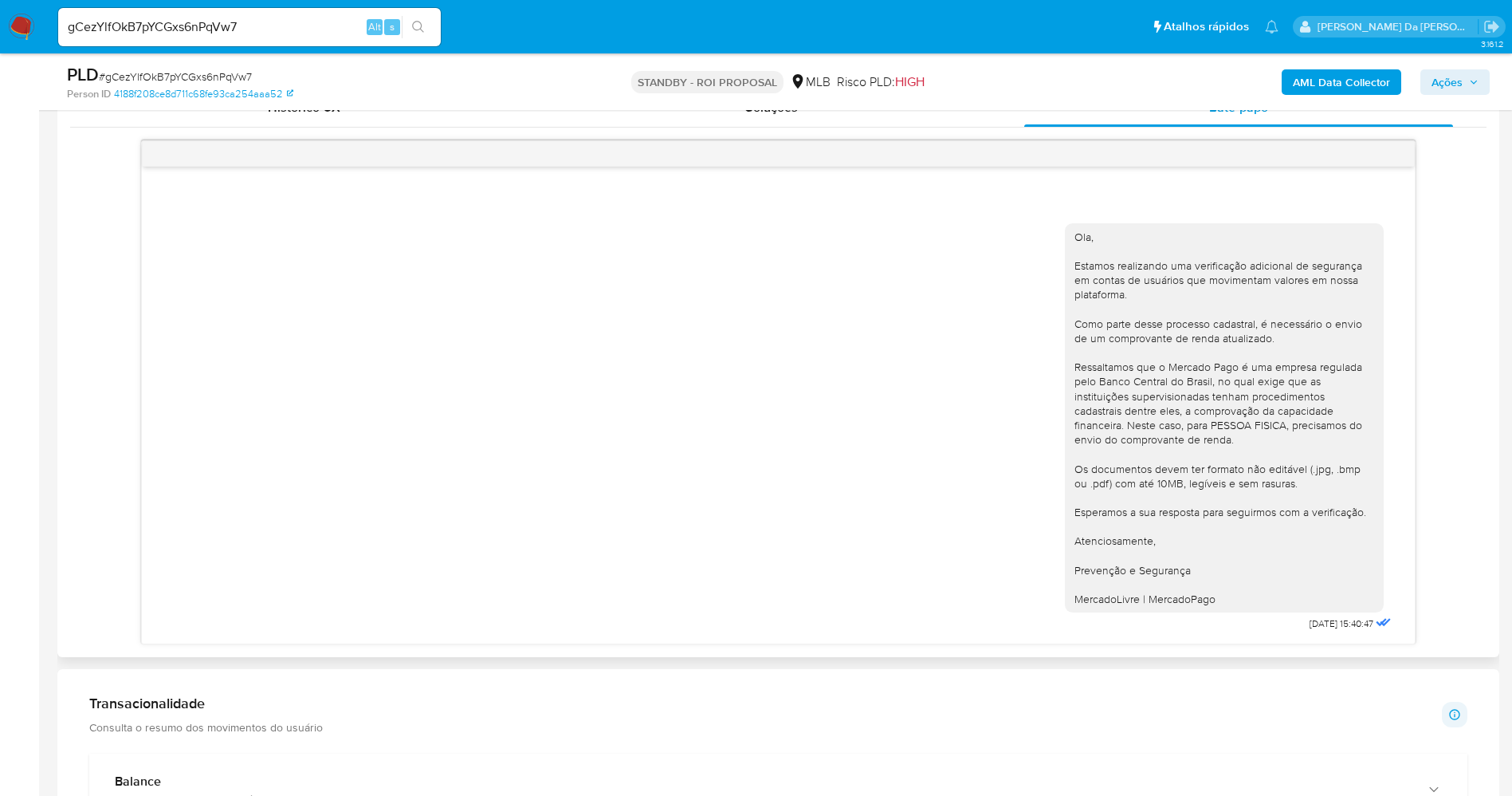
scroll to position [838, 0]
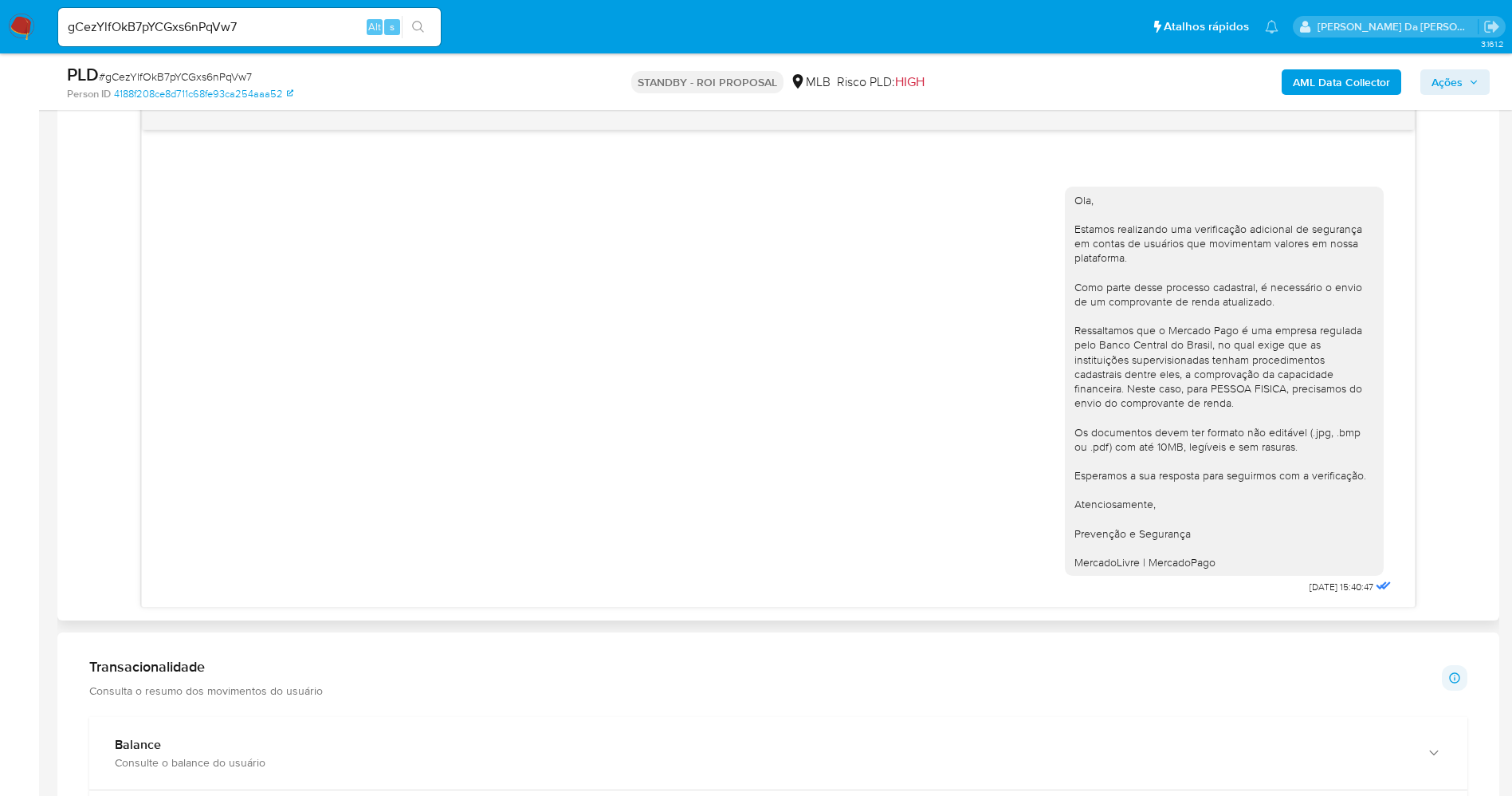
click at [1309, 592] on span "16/09/2025 15:40:47" at bounding box center [1341, 587] width 63 height 13
drag, startPoint x: 1290, startPoint y: 592, endPoint x: 1329, endPoint y: 592, distance: 39.0
click at [1329, 592] on span "16/09/2025 15:40:47" at bounding box center [1341, 587] width 63 height 13
copy span "16/09/2025"
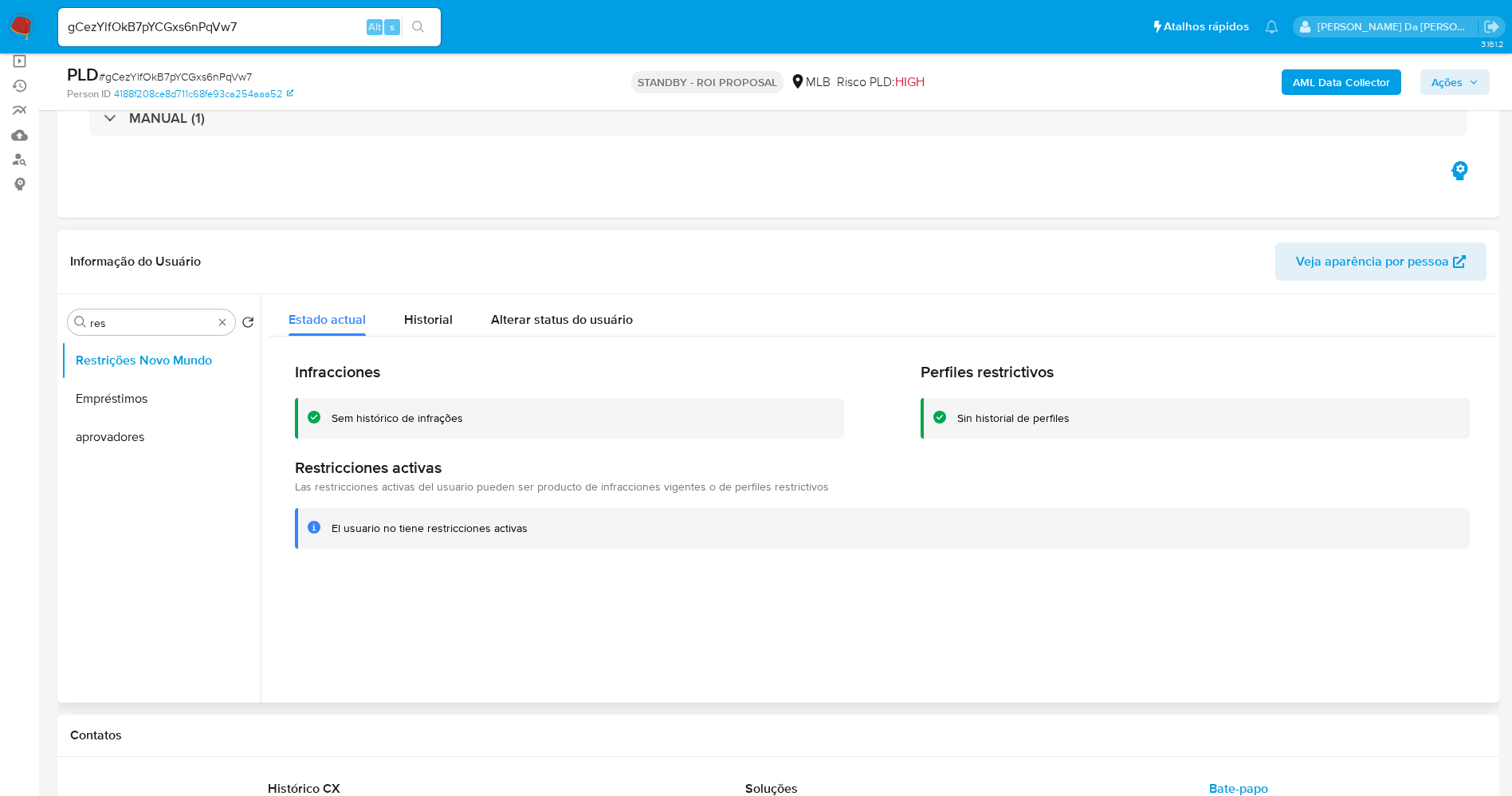
scroll to position [0, 0]
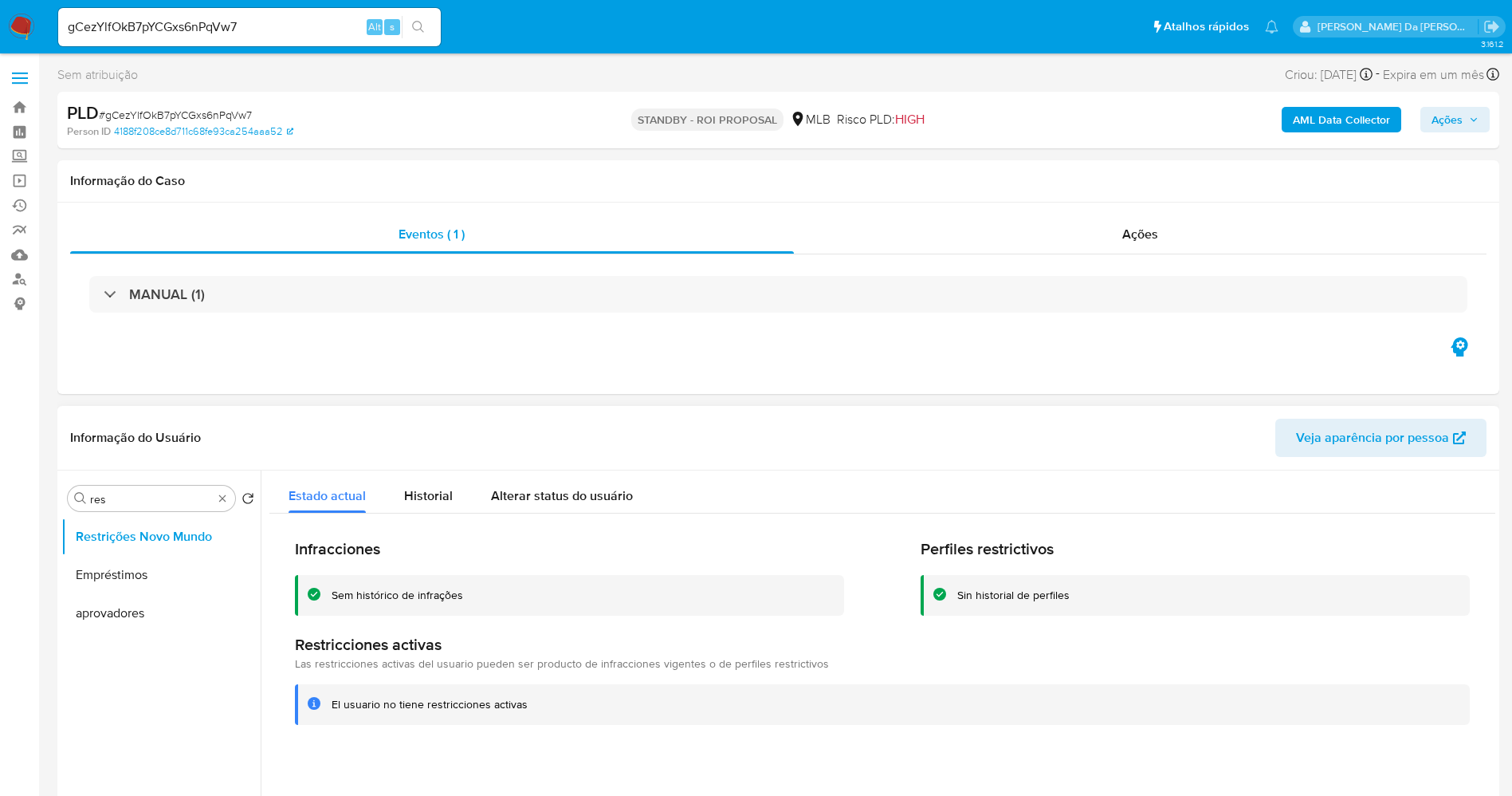
click at [172, 515] on div "Procurar res Retornar ao pedido padrão Restrições Novo Mundo Empréstimos aprova…" at bounding box center [161, 676] width 199 height 406
click at [181, 502] on input "res" at bounding box center [151, 499] width 123 height 14
type input "anex"
click at [126, 577] on button "Anexos" at bounding box center [155, 575] width 187 height 38
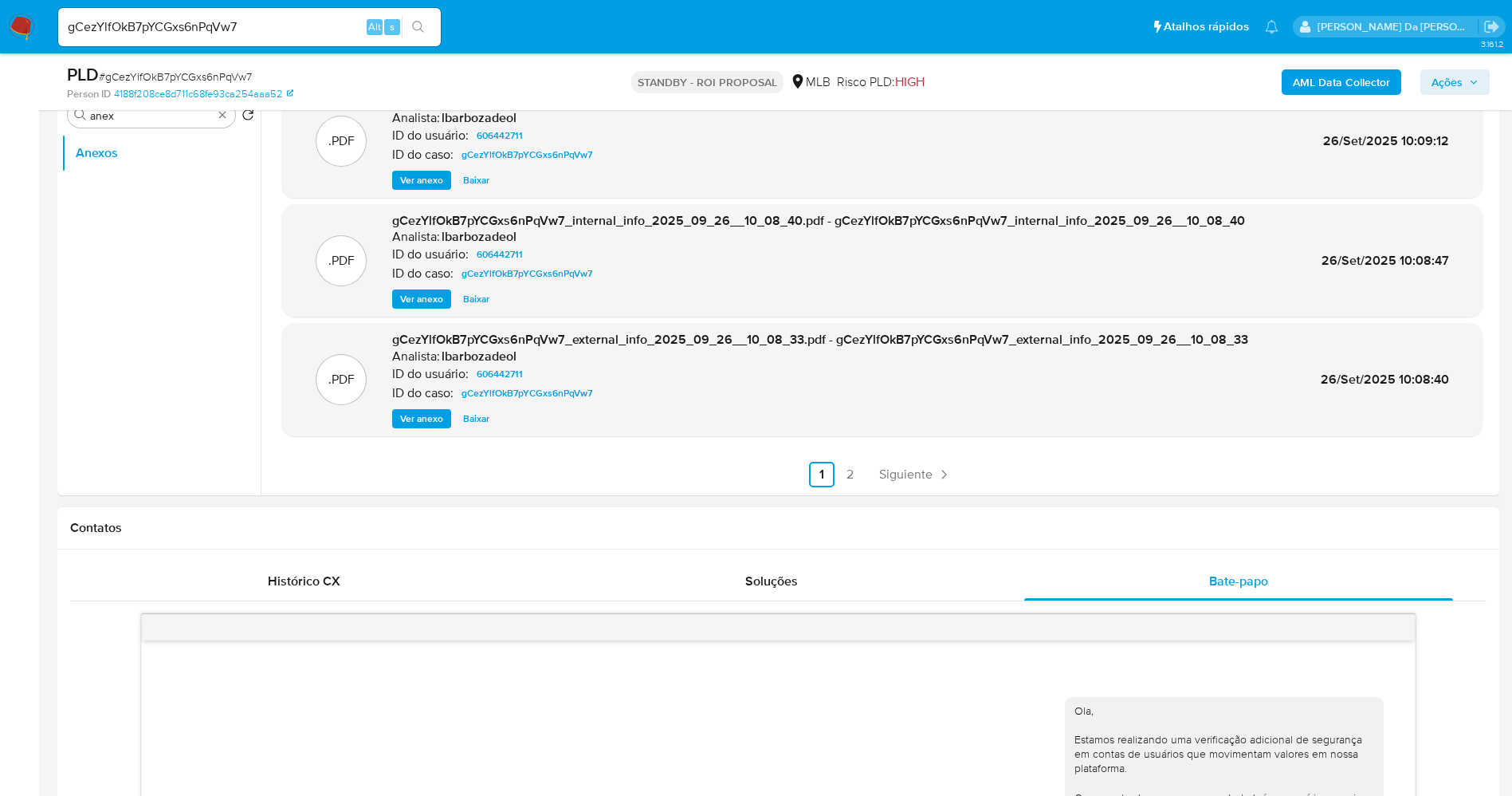
scroll to position [359, 0]
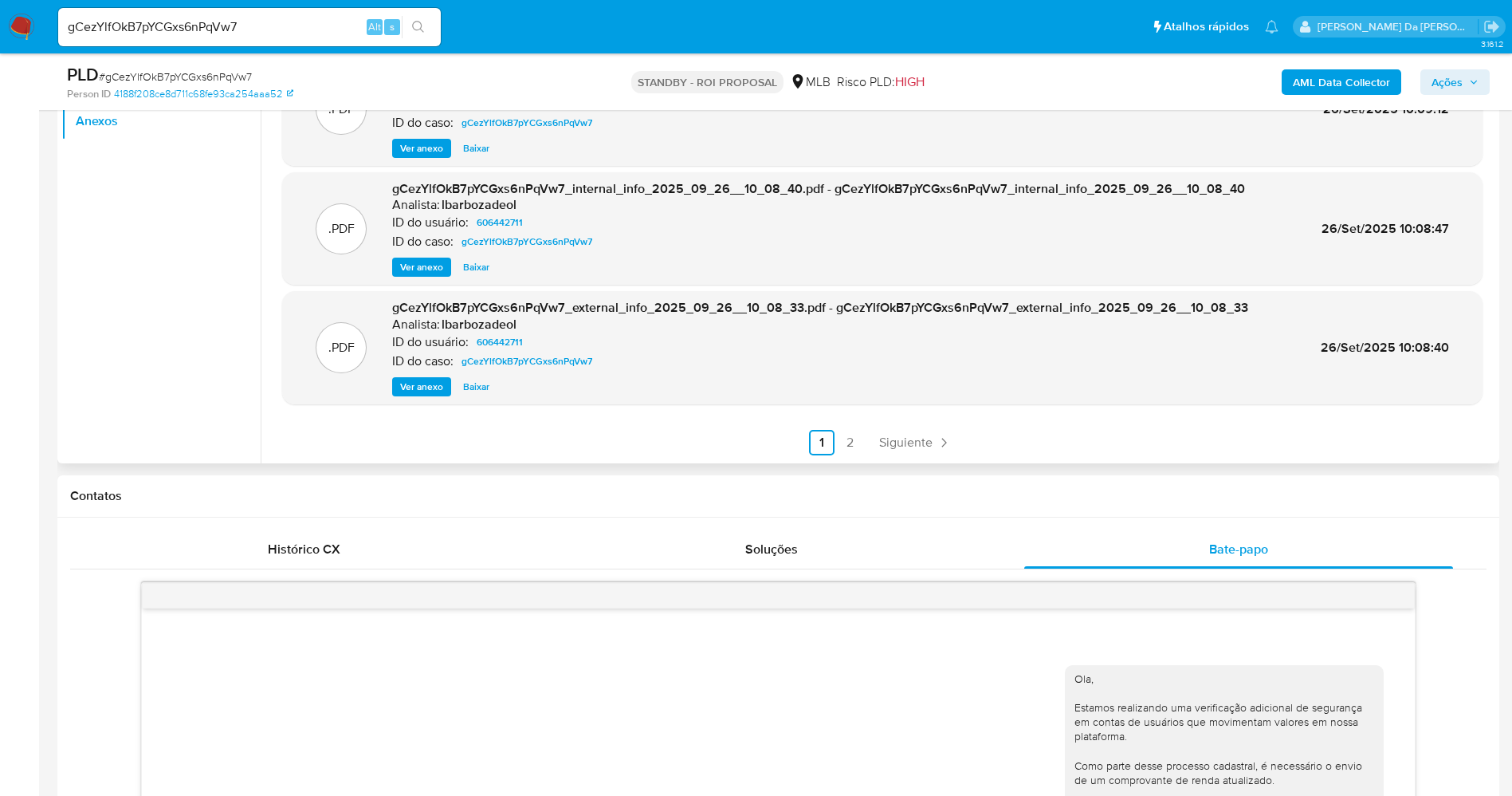
click at [846, 430] on link "2" at bounding box center [851, 442] width 26 height 26
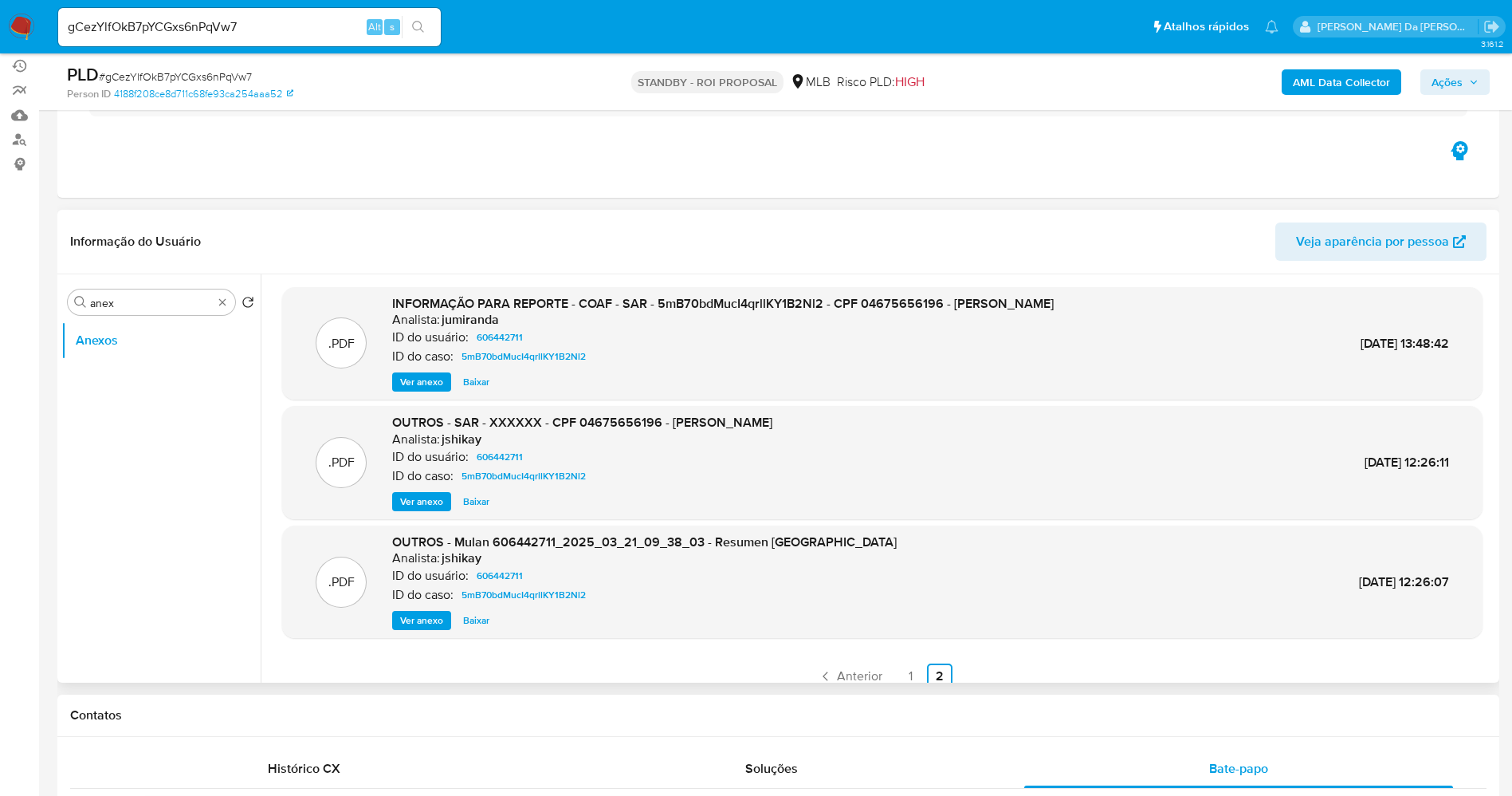
scroll to position [119, 0]
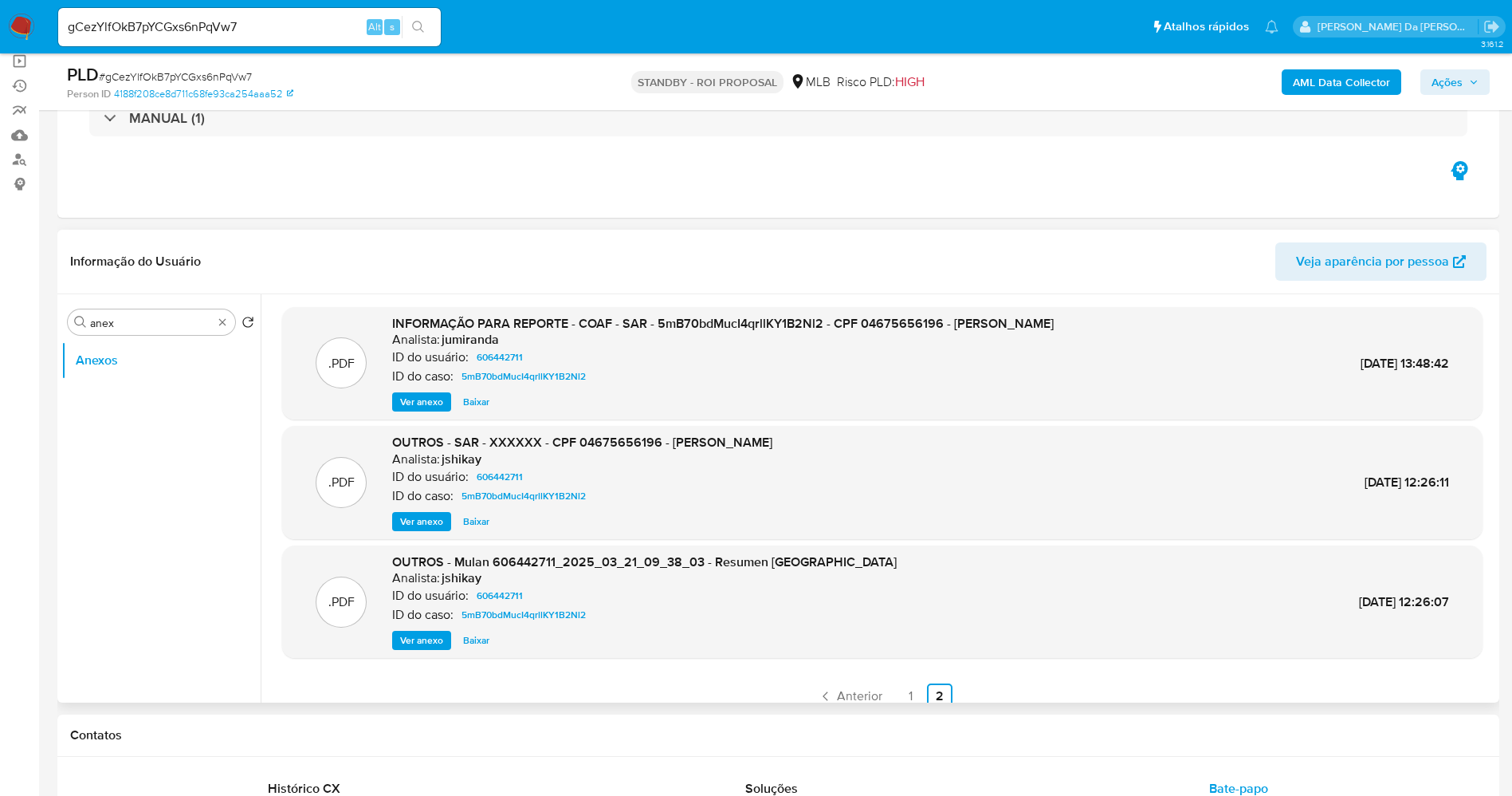
click at [429, 401] on span "Ver anexo" at bounding box center [422, 401] width 43 height 16
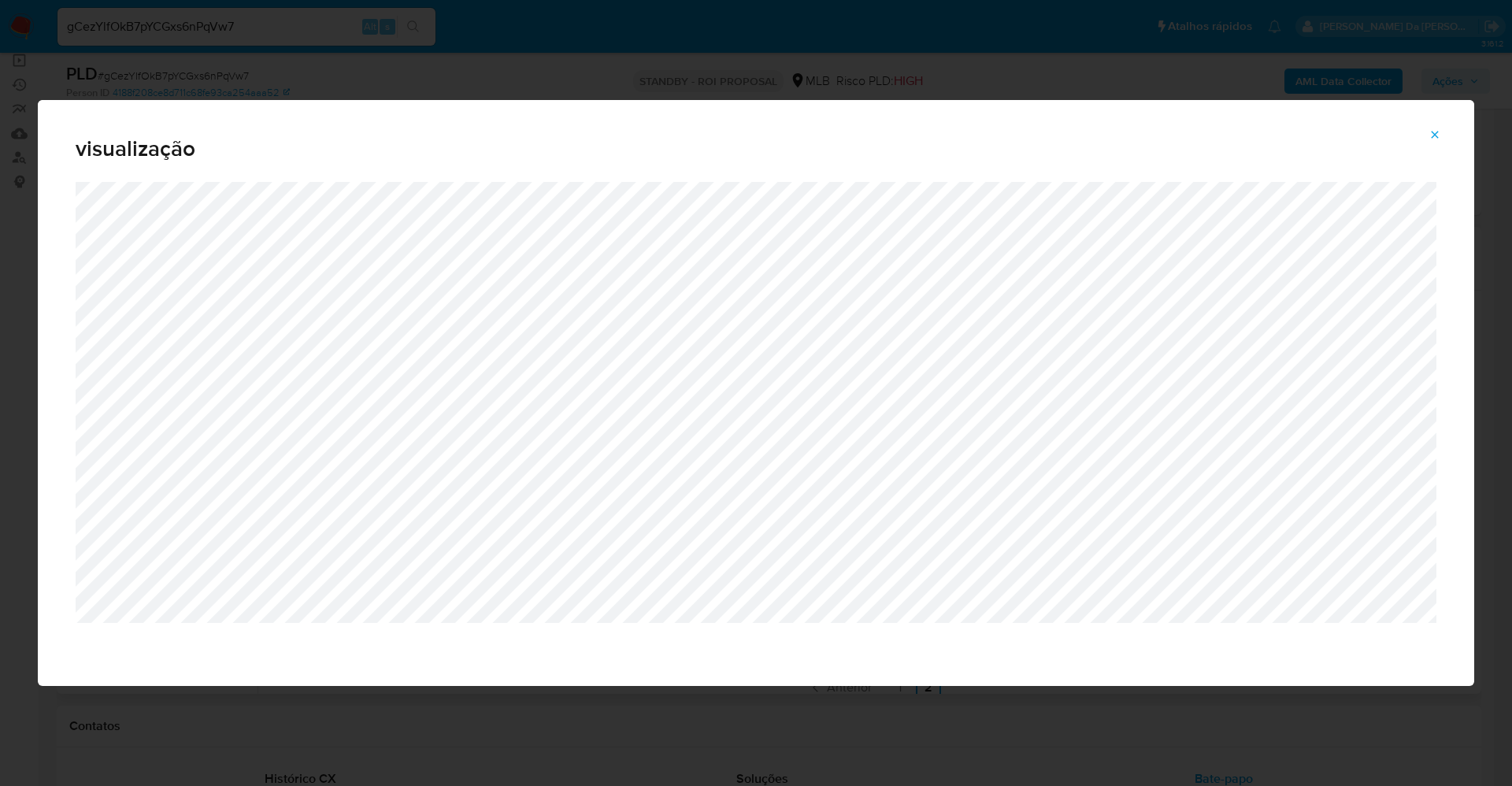
click at [1442, 130] on button "Attachment preview" at bounding box center [1435, 134] width 35 height 26
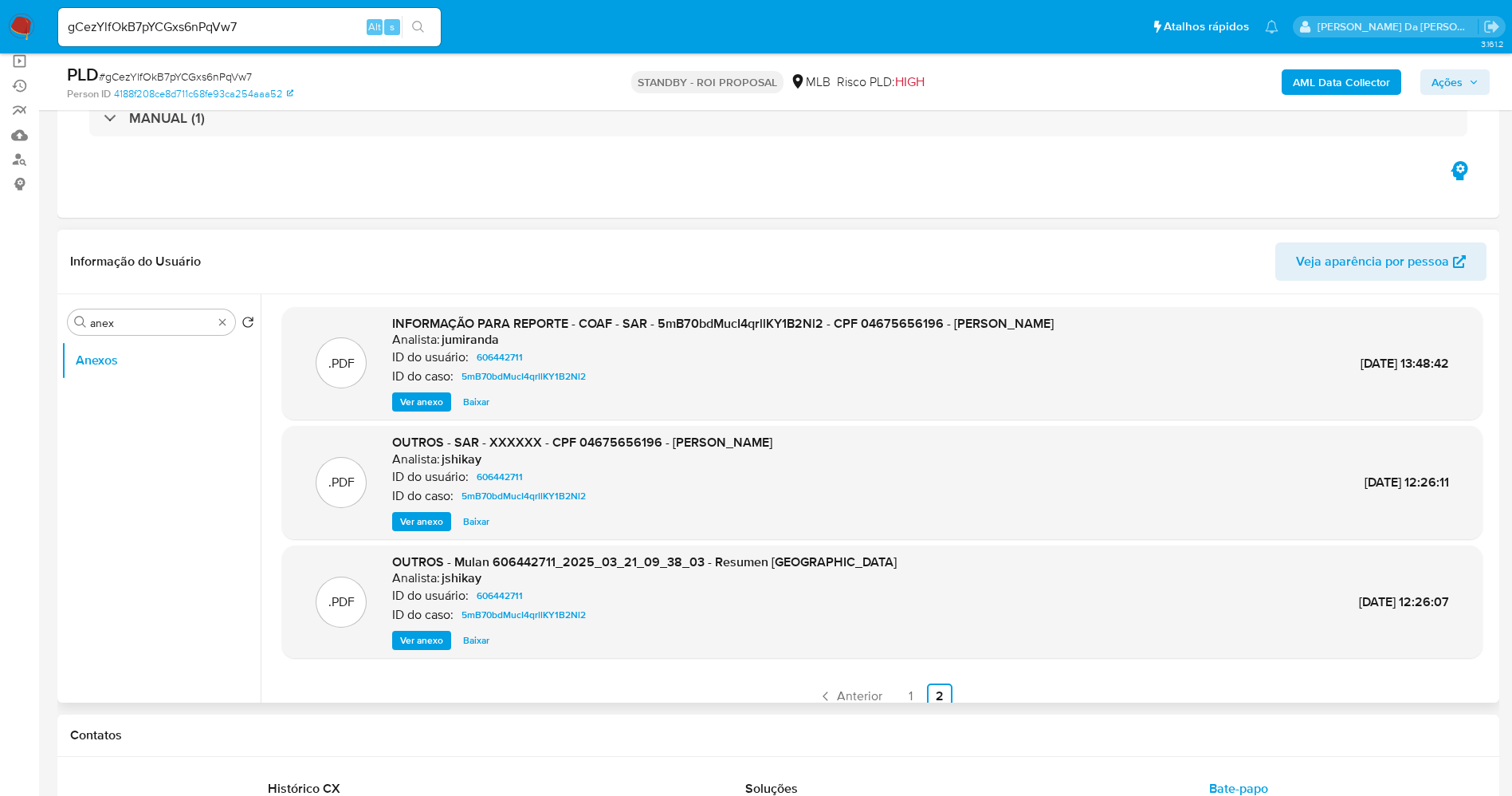
click at [334, 41] on div "gCezYlfOkB7pYCGxs6nPqVw7 Alt s" at bounding box center [249, 28] width 383 height 38
click at [330, 26] on input "gCezYlfOkB7pYCGxs6nPqVw7" at bounding box center [249, 27] width 383 height 21
paste input "oaAwOzPkCqQxvJuJFbrOyYB8"
type input "oaAwOzPkCqQxvJuJFbrOyYB8"
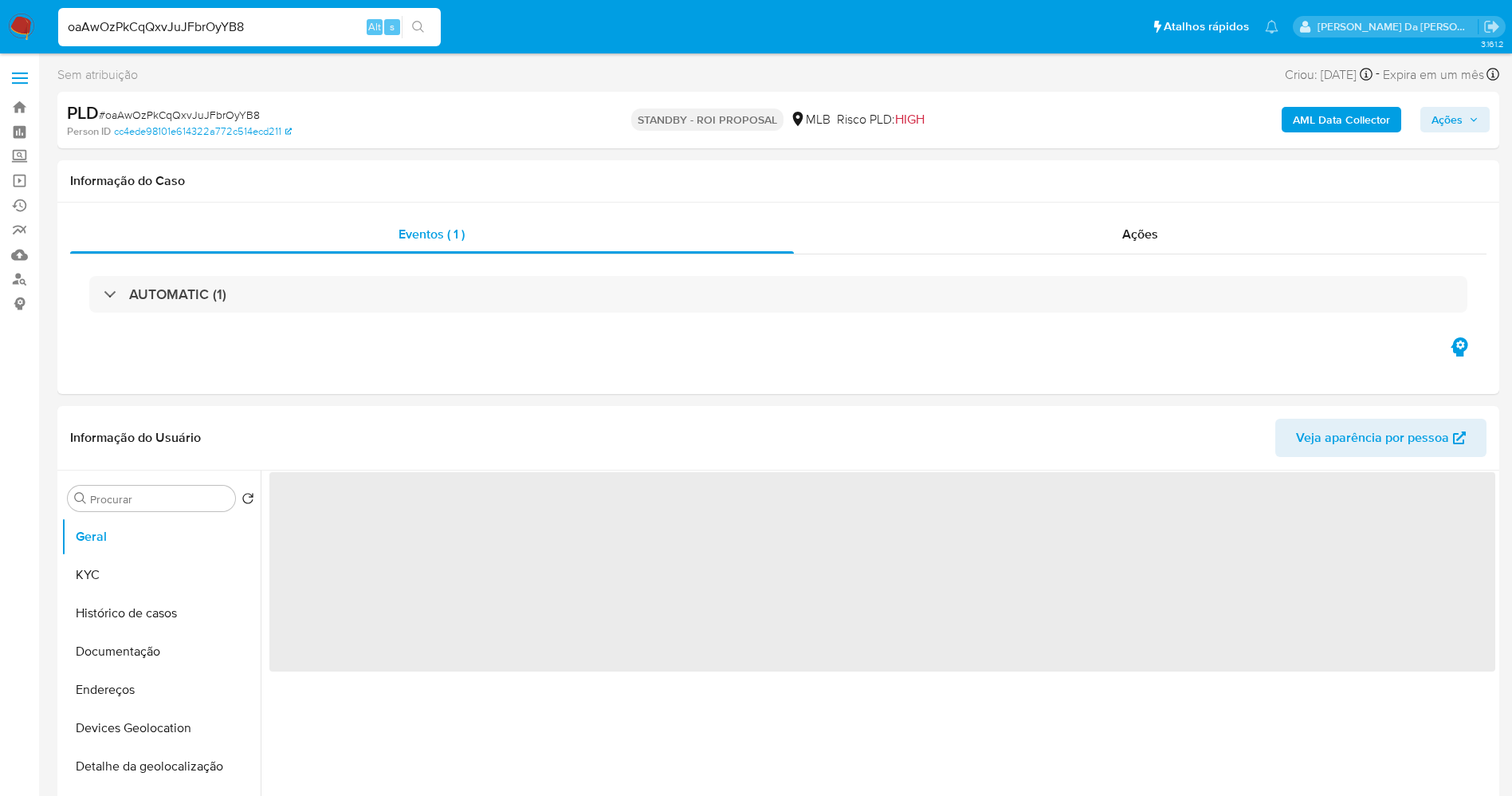
select select "10"
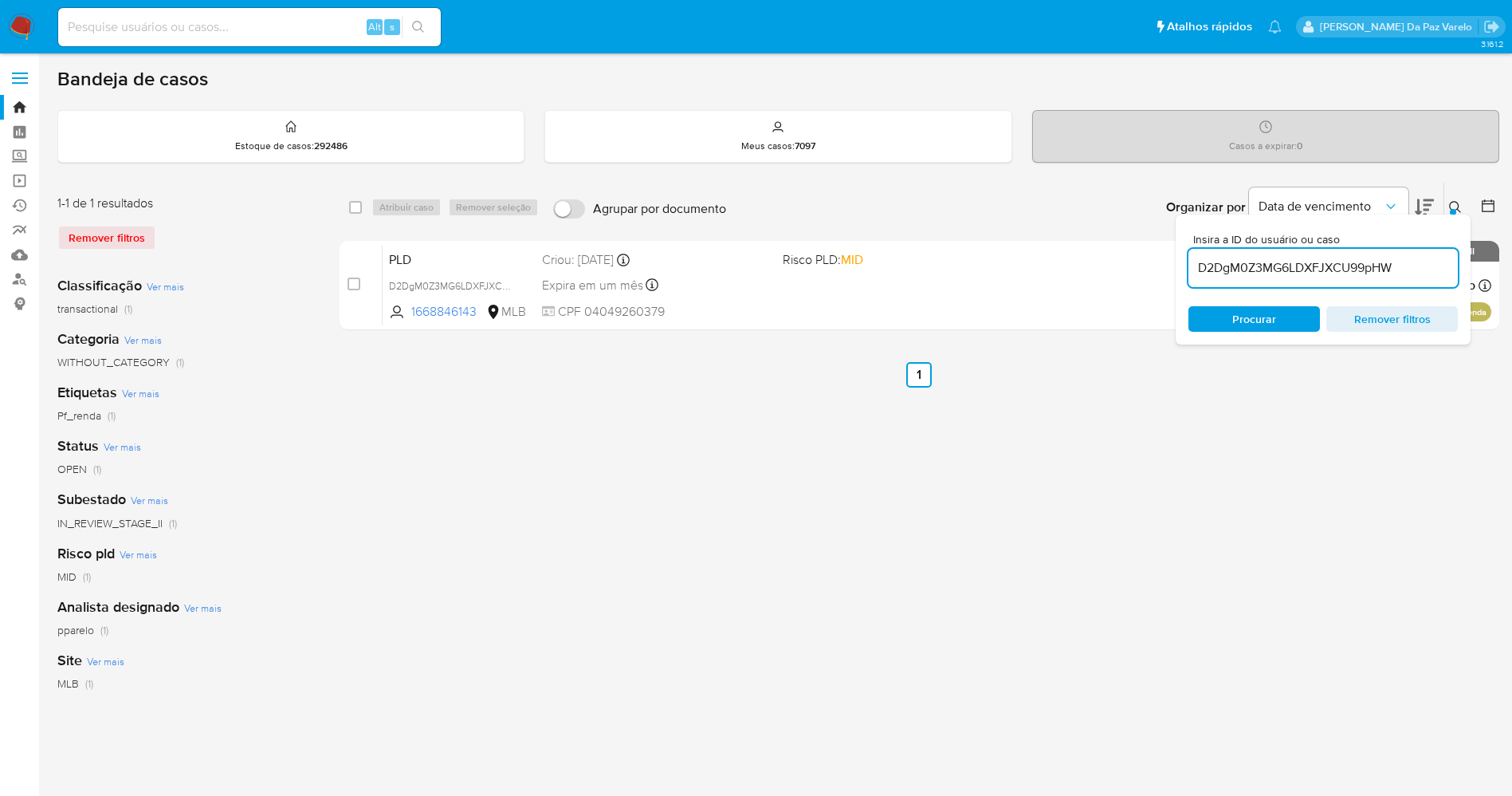
click at [1258, 259] on input "D2DgM0Z3MG6LDXFJXCU99pHW" at bounding box center [1323, 268] width 269 height 21
paste input "XBtsJRFKVBXapzxUoRqvDnIy"
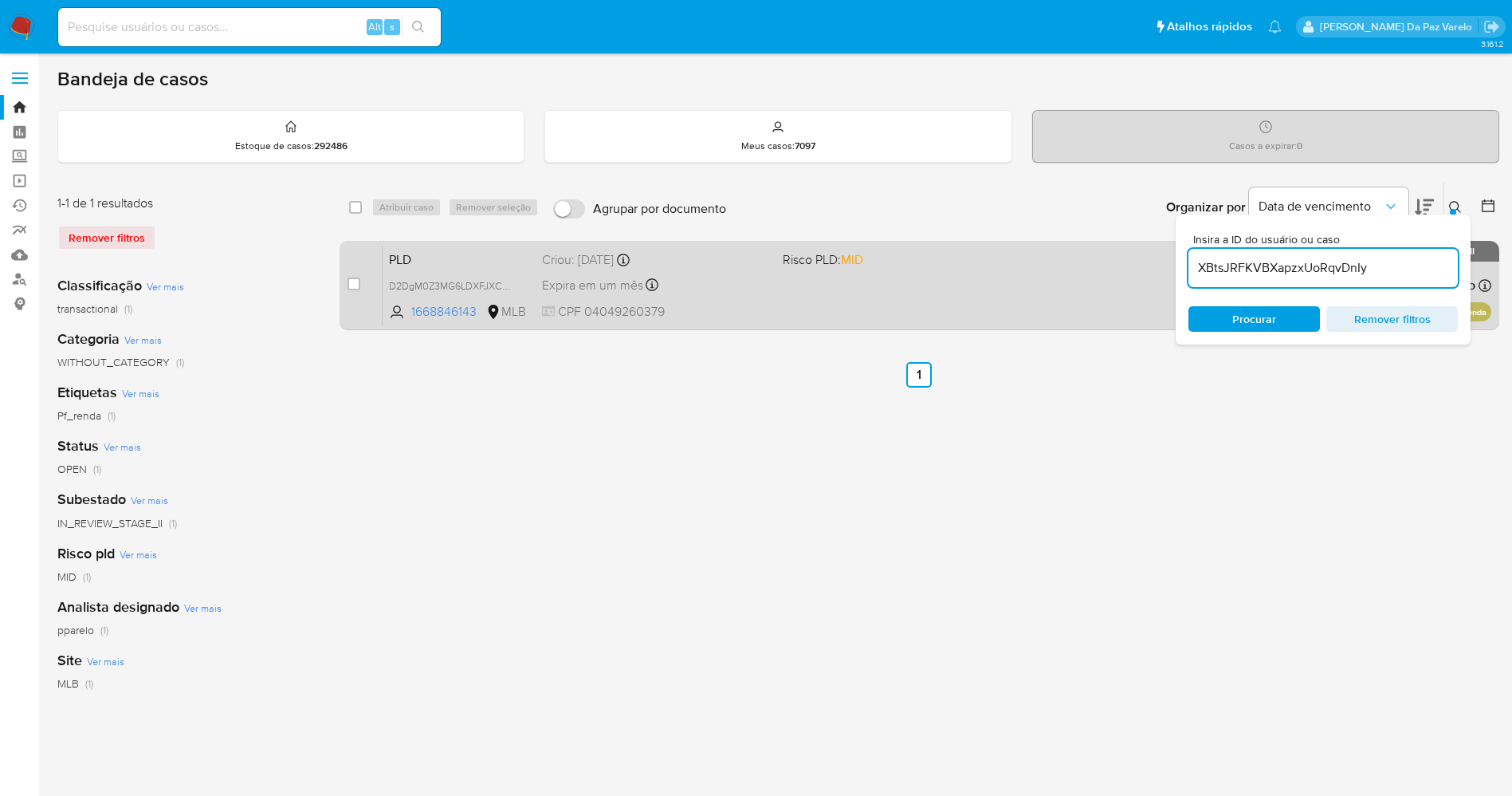
type input "XBtsJRFKVBXapzxUoRqvDnIy"
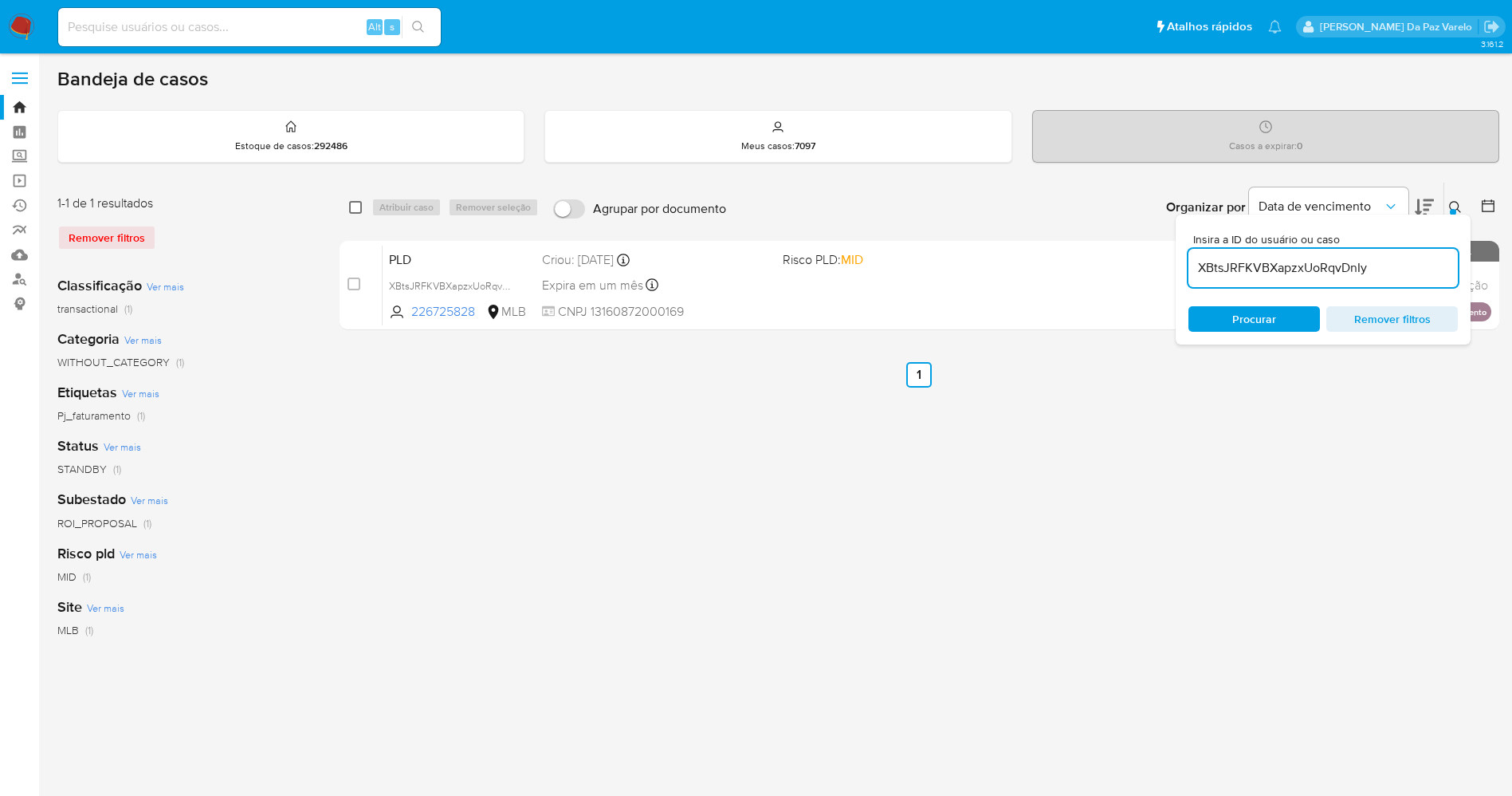
click at [357, 208] on input "checkbox" at bounding box center [355, 207] width 13 height 13
checkbox input "true"
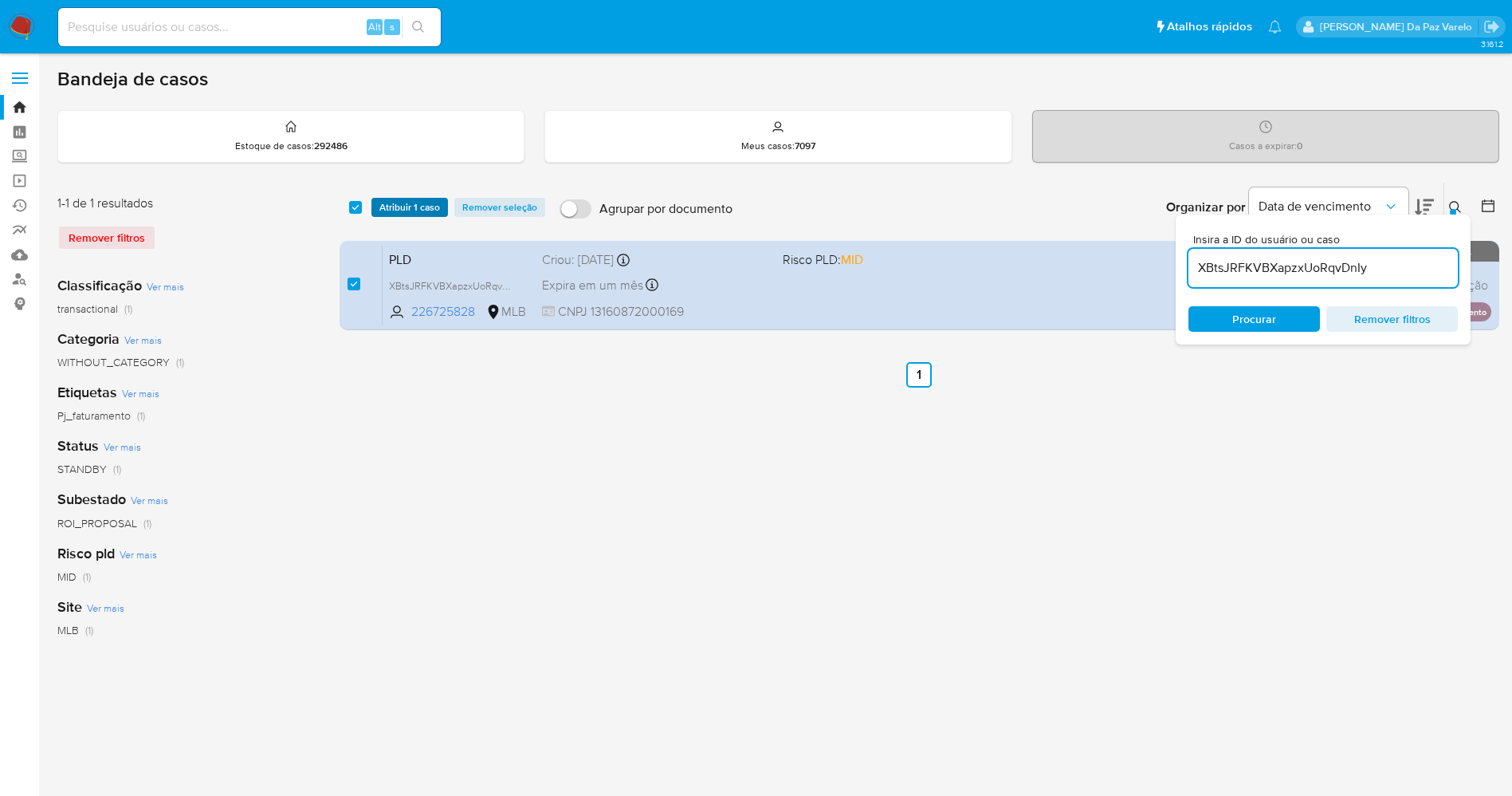
click at [384, 204] on span "Atribuir 1 caso" at bounding box center [409, 207] width 61 height 16
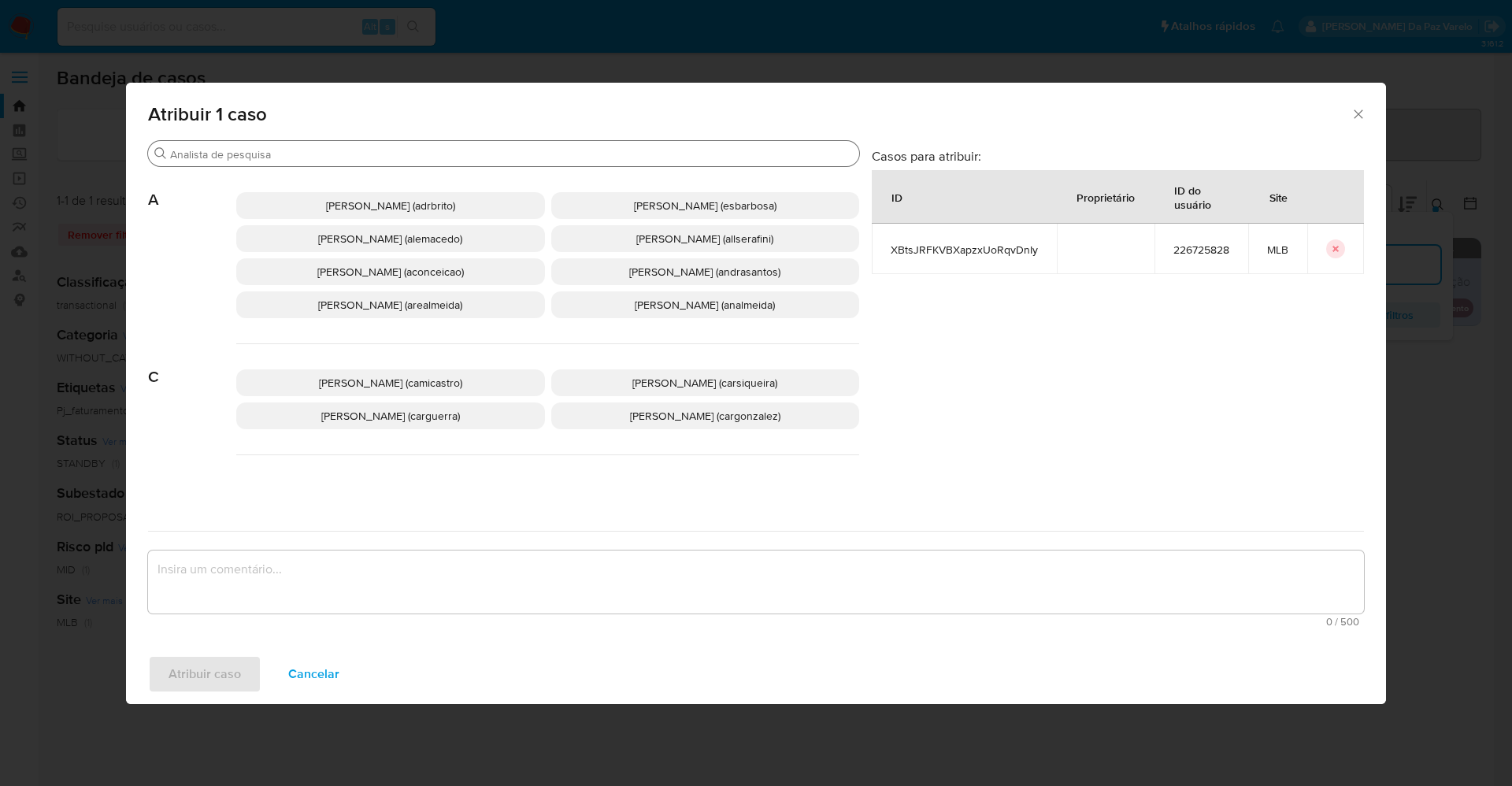
click at [457, 157] on input "Buscar" at bounding box center [511, 154] width 683 height 14
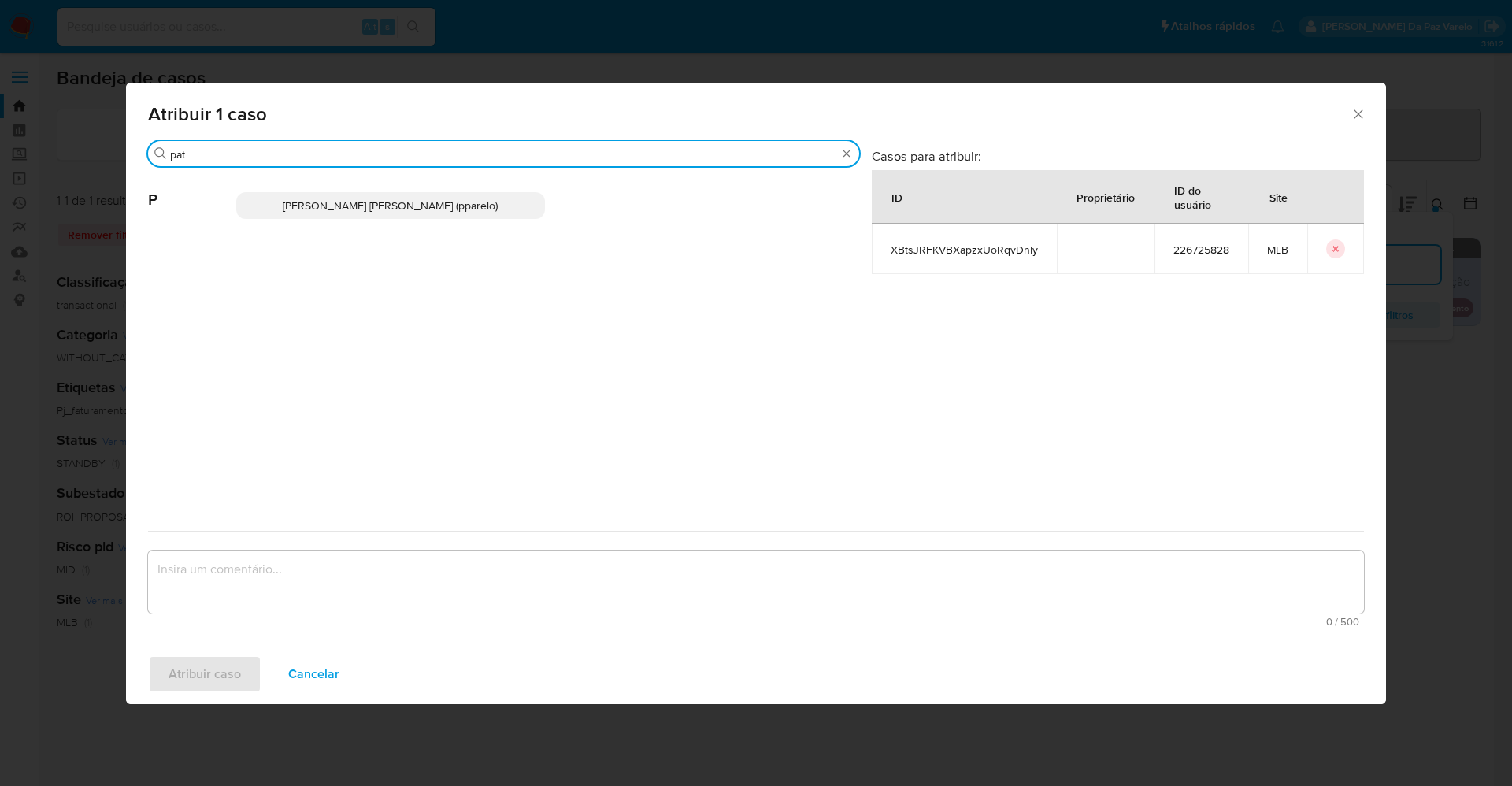
type input "pat"
click at [437, 206] on span "[PERSON_NAME] [PERSON_NAME] (pparelo)" at bounding box center [390, 205] width 215 height 16
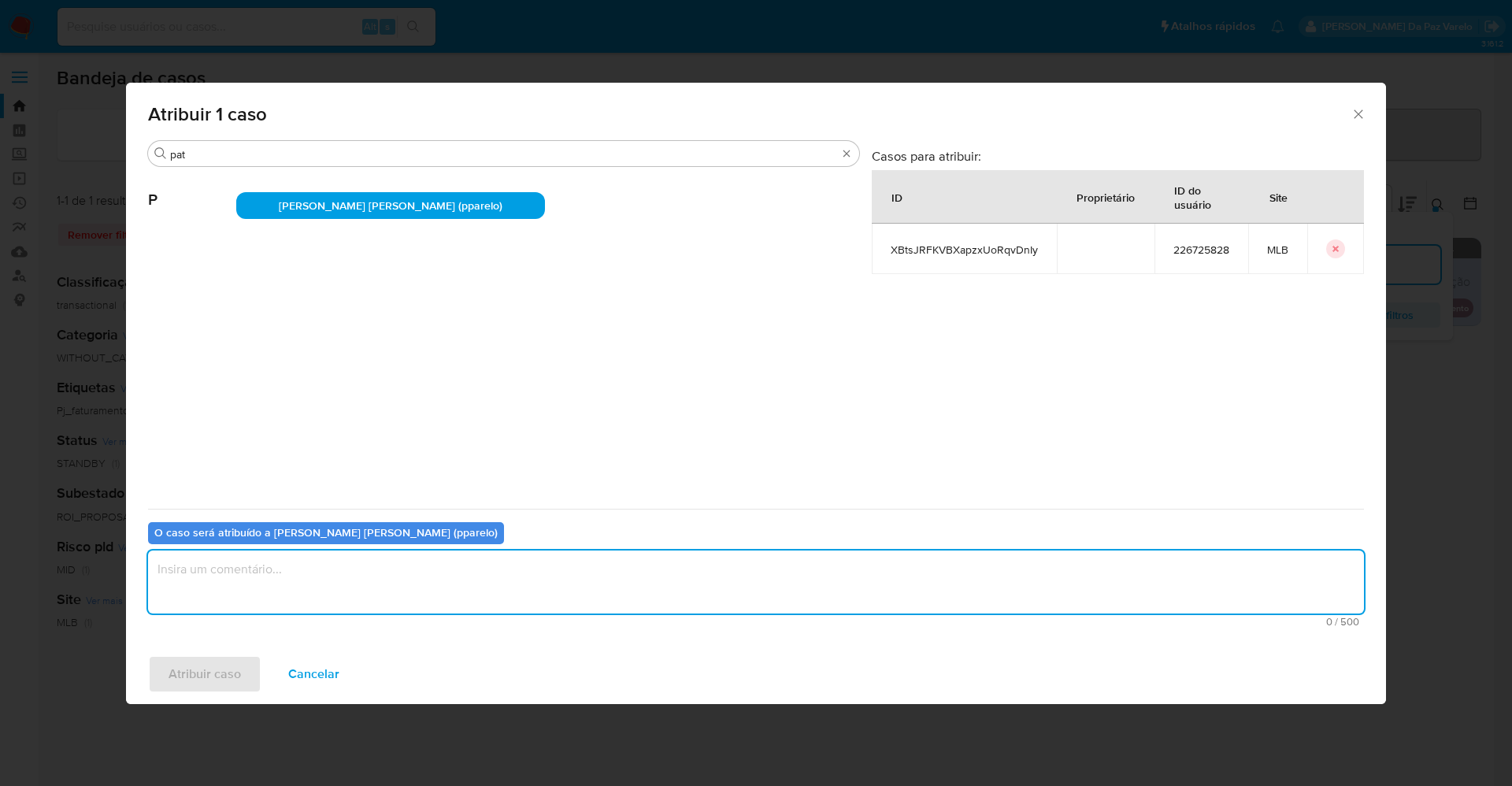
click at [425, 589] on textarea "assign-modal" at bounding box center [756, 582] width 1216 height 63
type textarea "."
click at [241, 673] on button "Atribuir caso" at bounding box center [205, 674] width 114 height 38
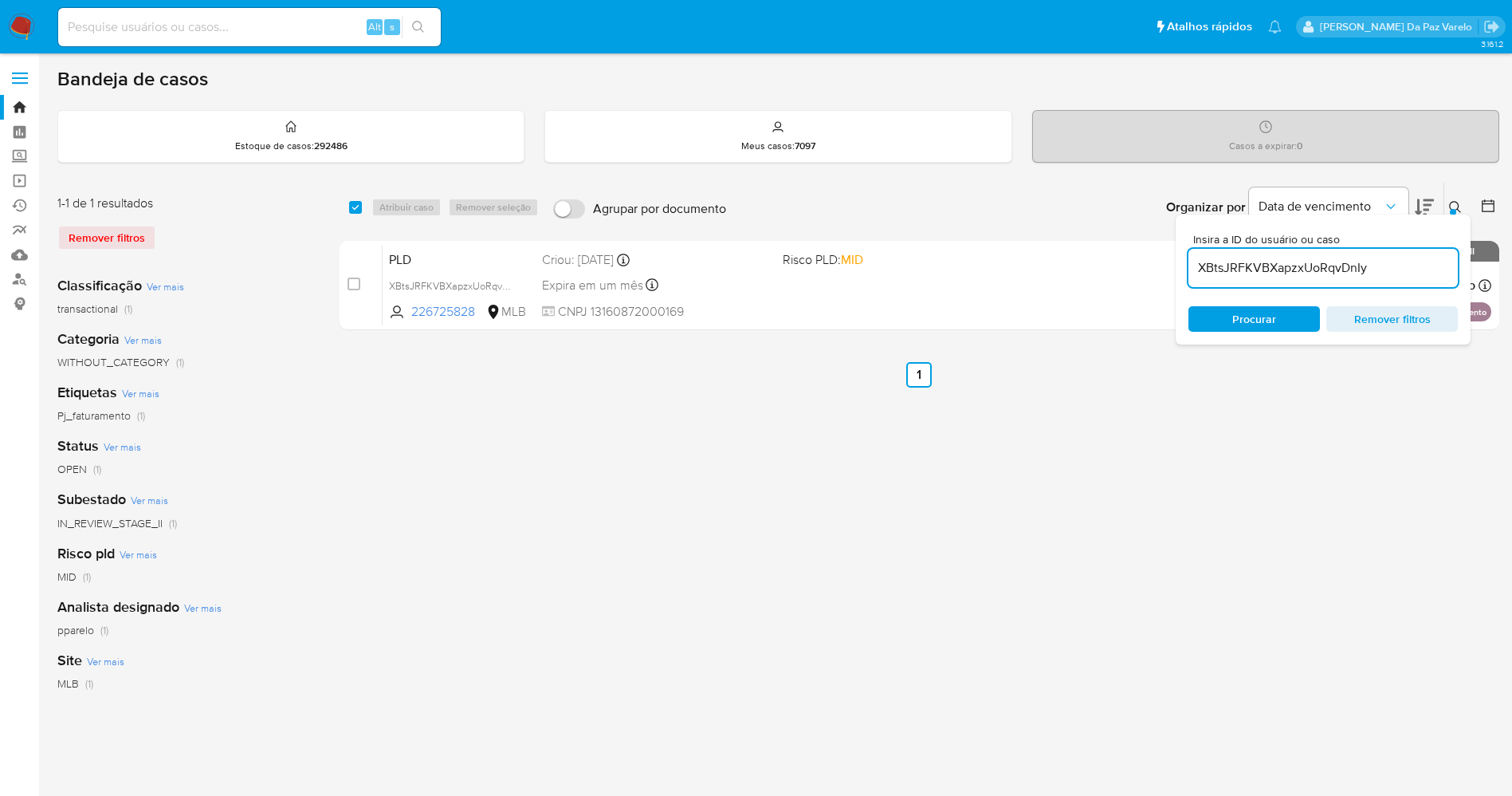
click at [1334, 271] on input "XBtsJRFKVBXapzxUoRqvDnIy" at bounding box center [1323, 268] width 269 height 21
click at [1452, 205] on icon at bounding box center [1455, 207] width 13 height 13
